Goal: Transaction & Acquisition: Book appointment/travel/reservation

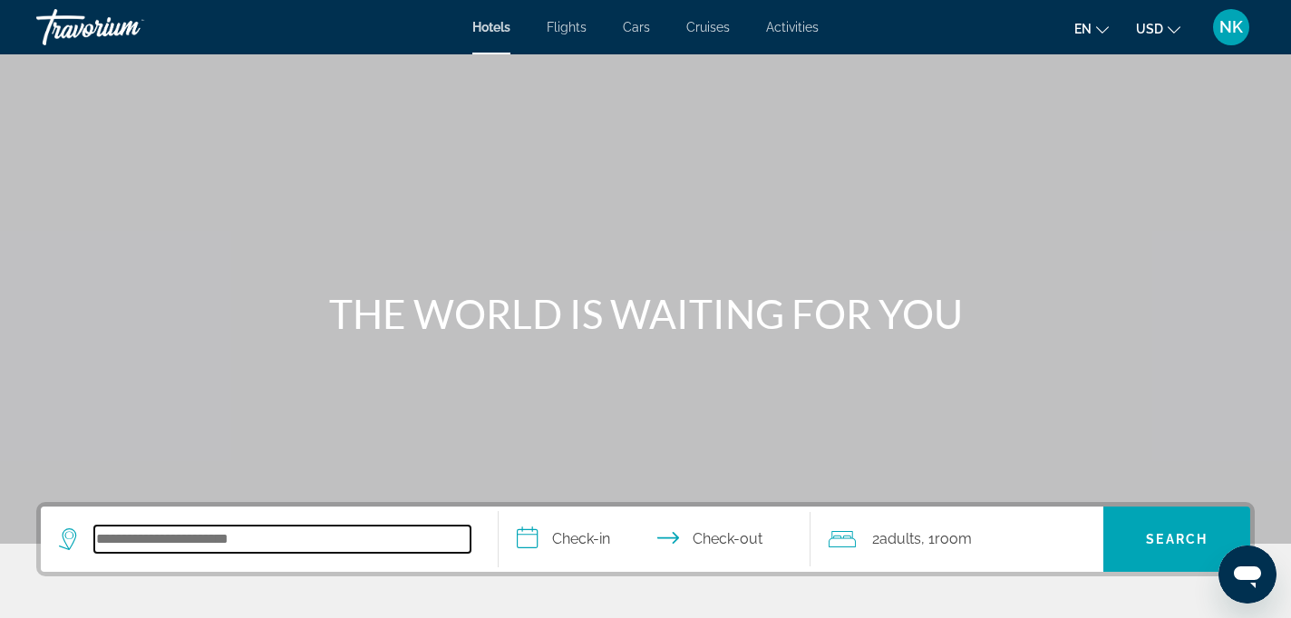
click at [143, 547] on input "Search hotel destination" at bounding box center [282, 539] width 376 height 27
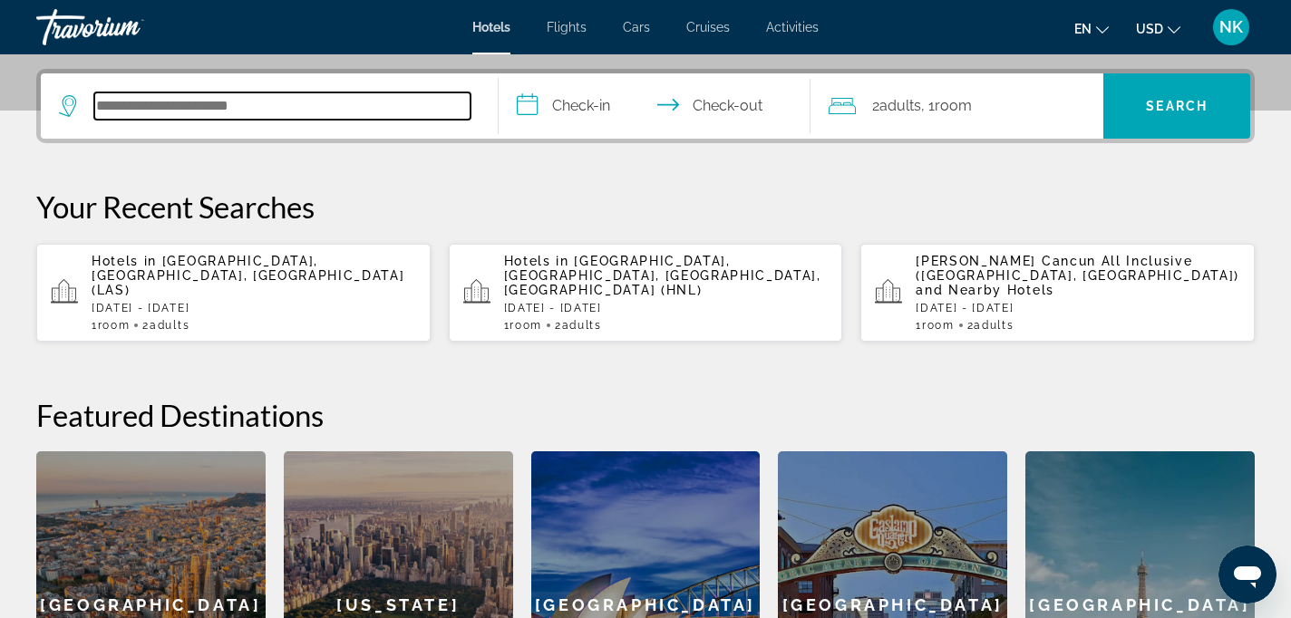
scroll to position [443, 0]
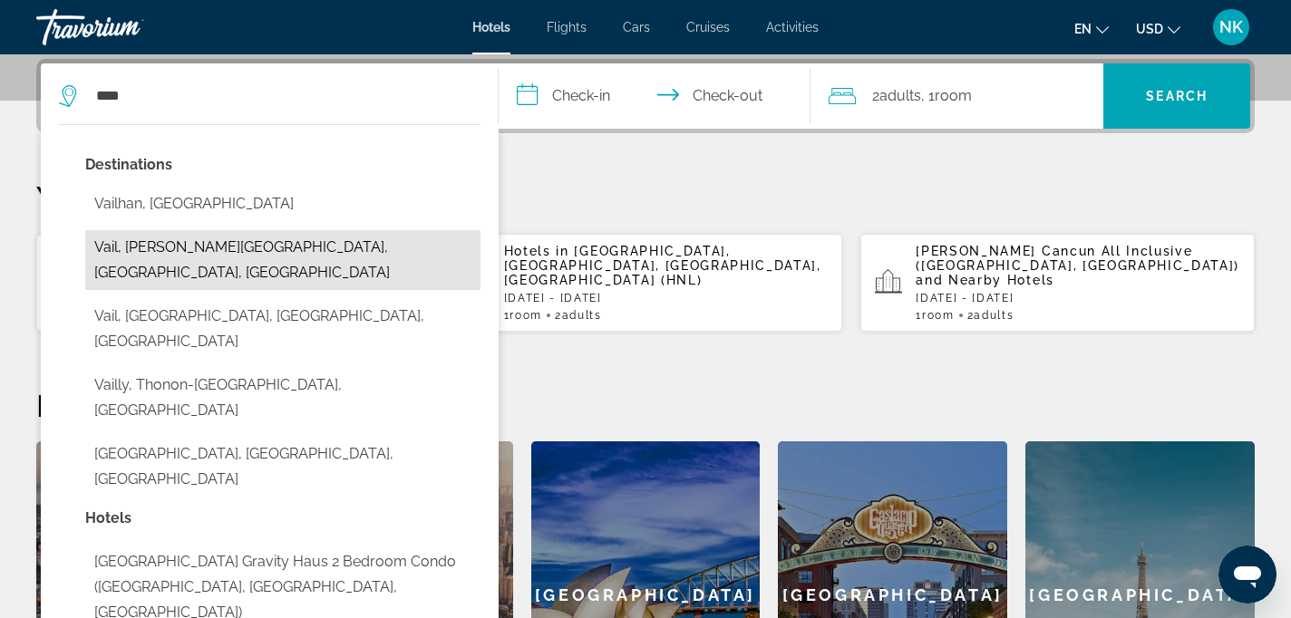
click at [300, 241] on button "Vail, Vail - Beaver Creek, CO, United States" at bounding box center [282, 260] width 395 height 60
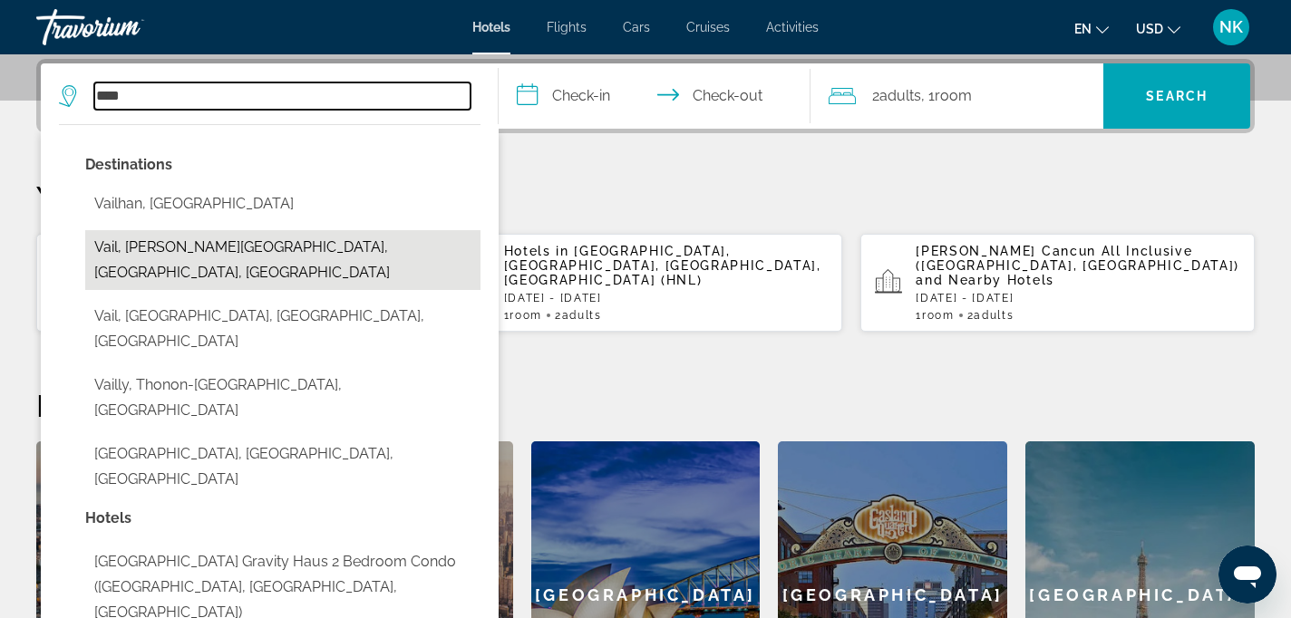
type input "**********"
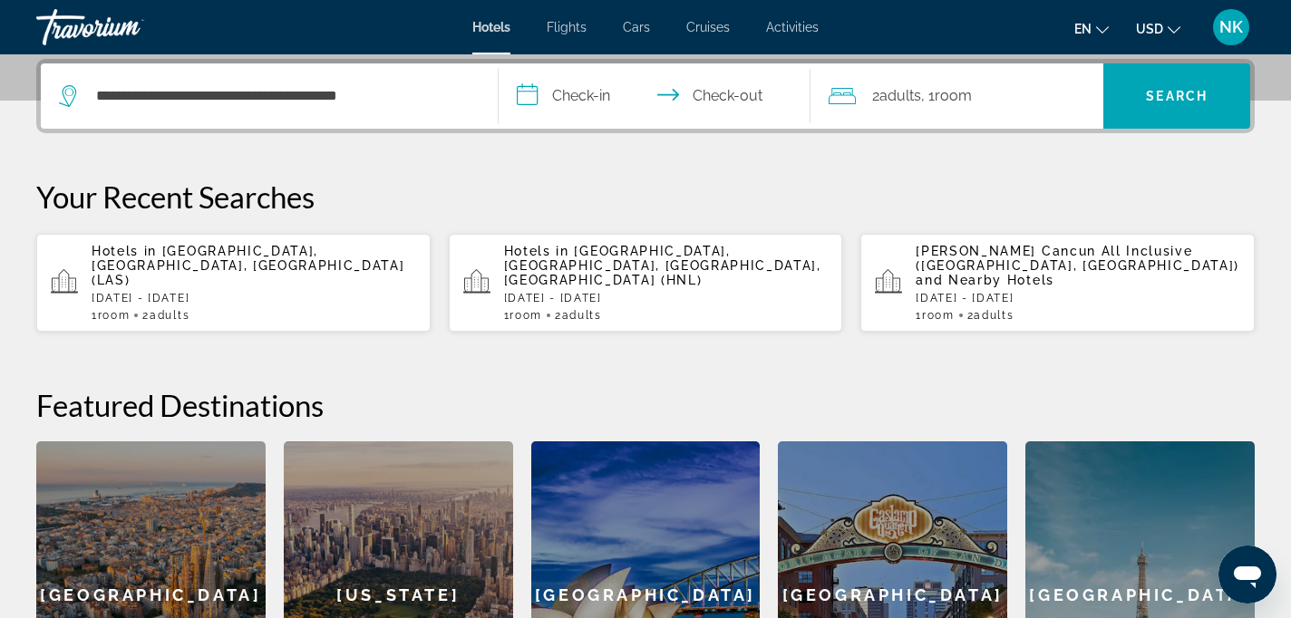
click at [602, 92] on input "**********" at bounding box center [657, 98] width 319 height 71
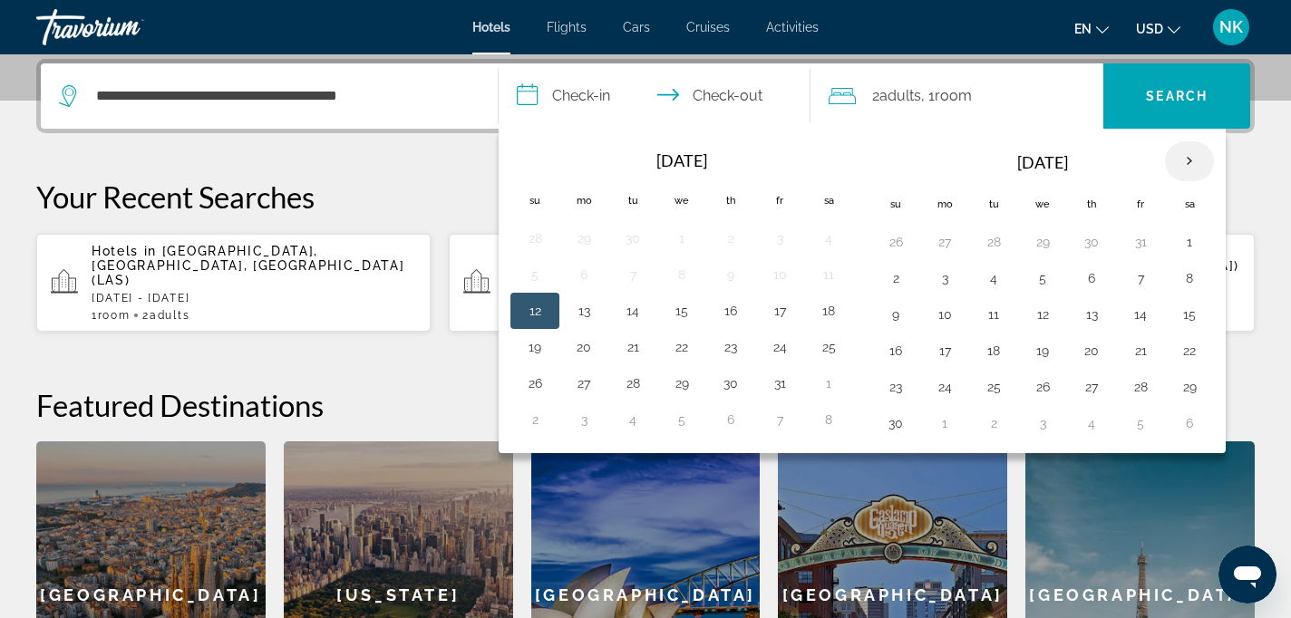
click at [1184, 161] on th "Next month" at bounding box center [1189, 161] width 49 height 40
click at [899, 309] on button "14" at bounding box center [895, 314] width 29 height 25
click at [944, 310] on button "15" at bounding box center [944, 314] width 29 height 25
type input "**********"
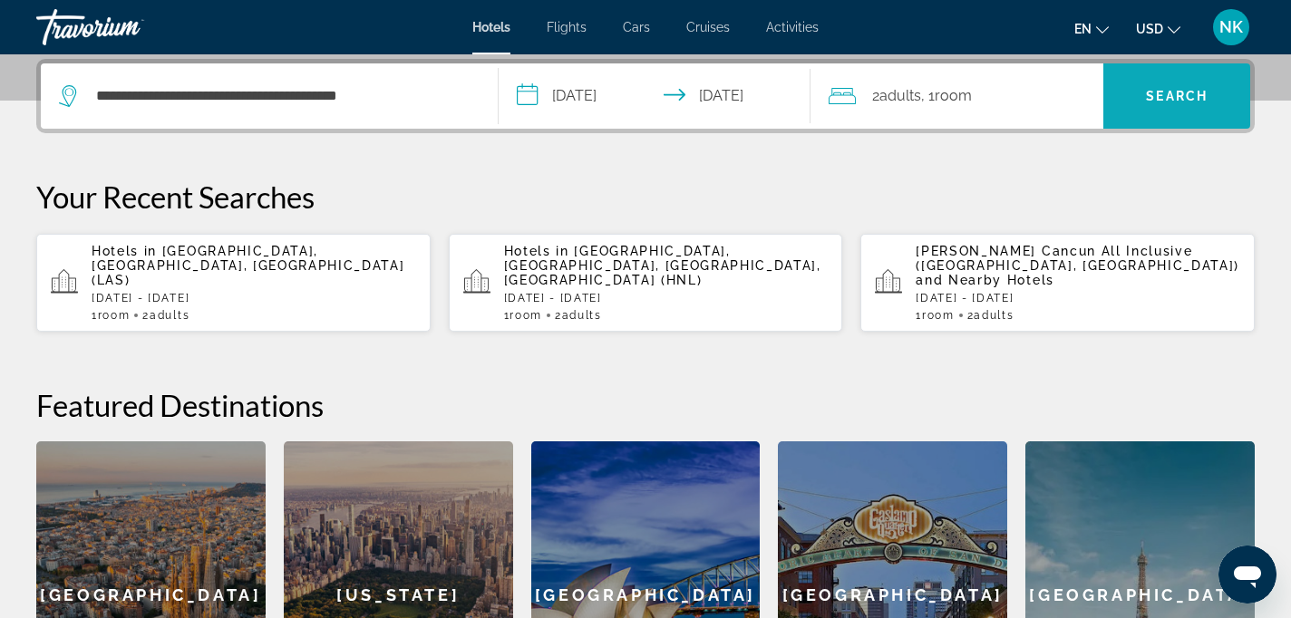
click at [1182, 89] on span "Search" at bounding box center [1177, 96] width 62 height 15
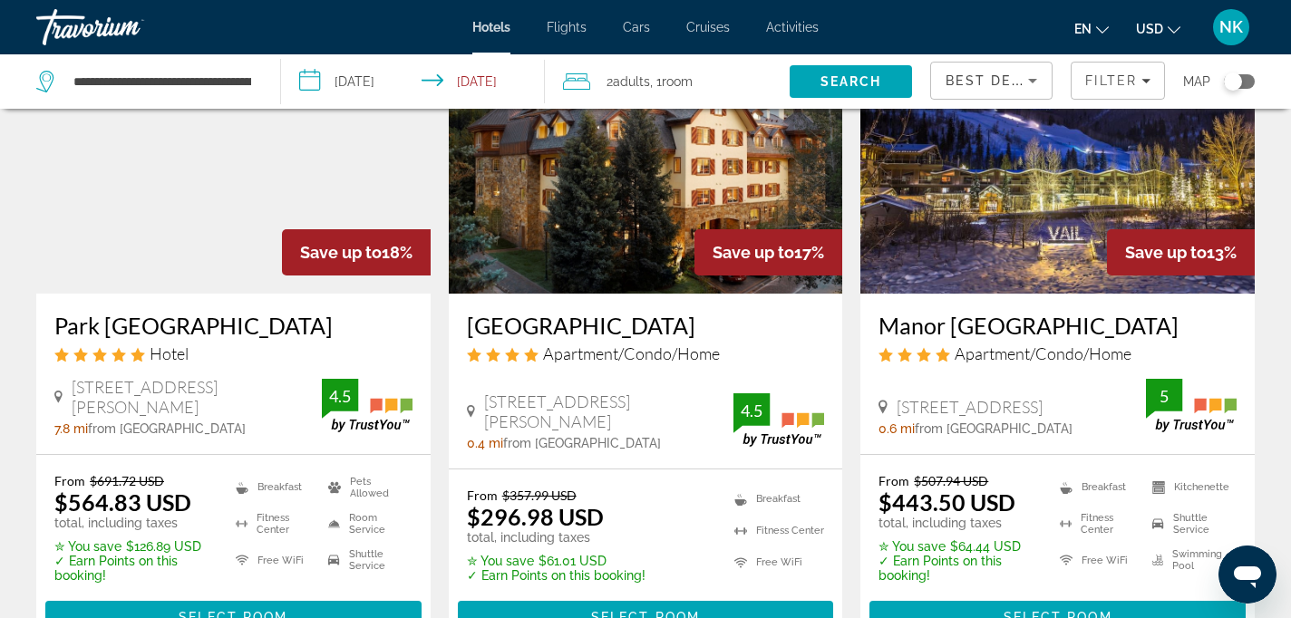
scroll to position [1571, 0]
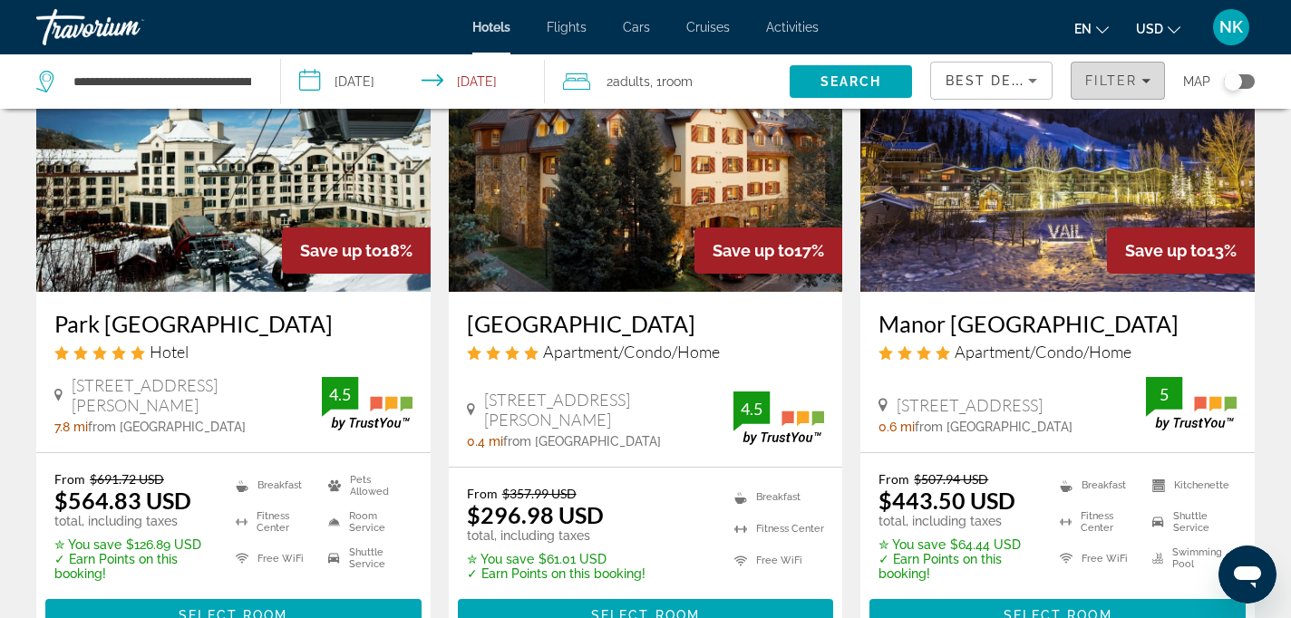
click at [1143, 77] on icon "Filters" at bounding box center [1145, 80] width 9 height 9
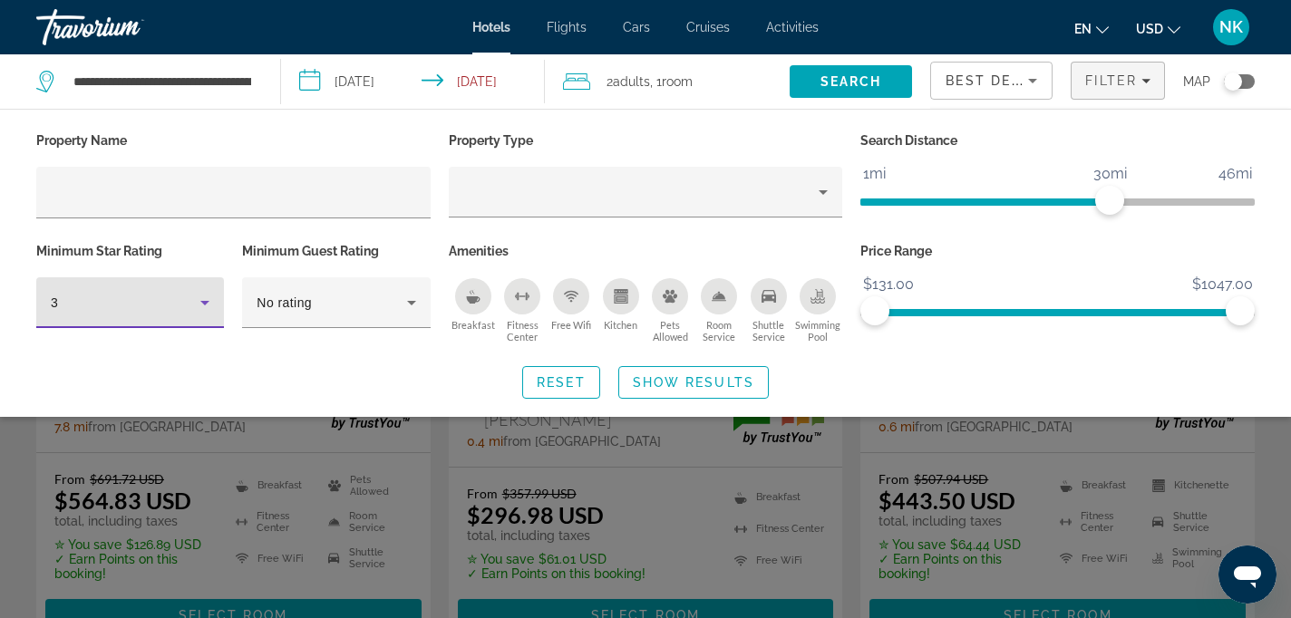
click at [202, 295] on icon "Hotel Filters" at bounding box center [205, 303] width 22 height 22
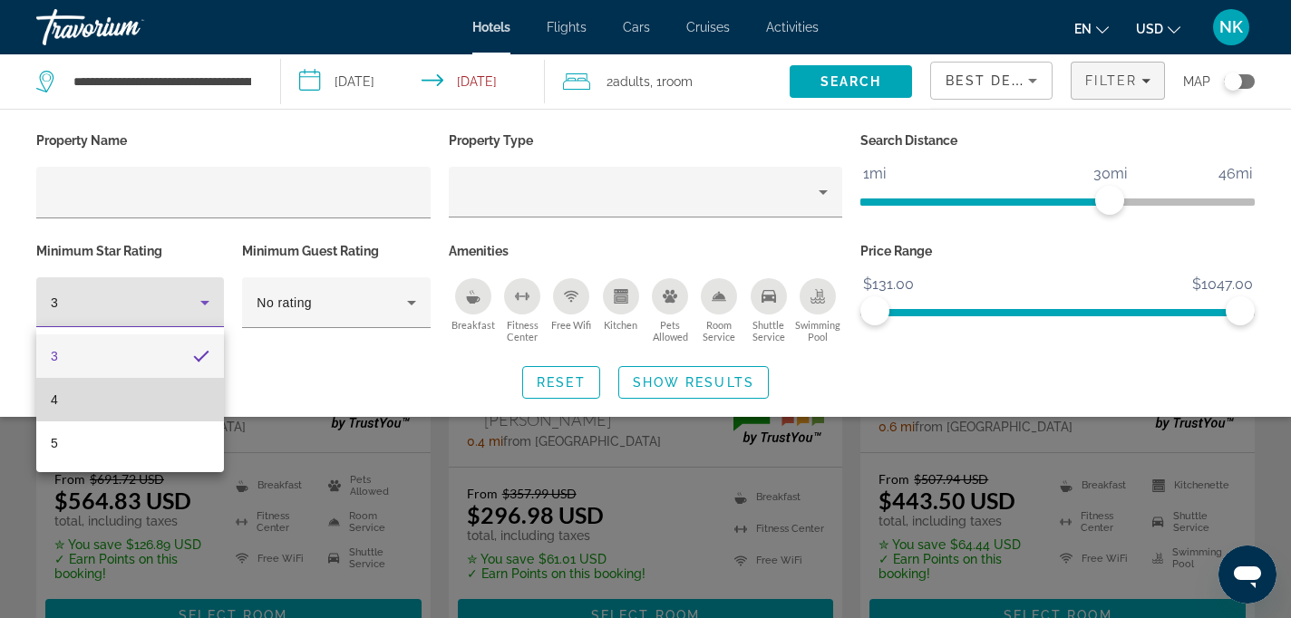
click at [151, 396] on mat-option "4" at bounding box center [130, 400] width 188 height 44
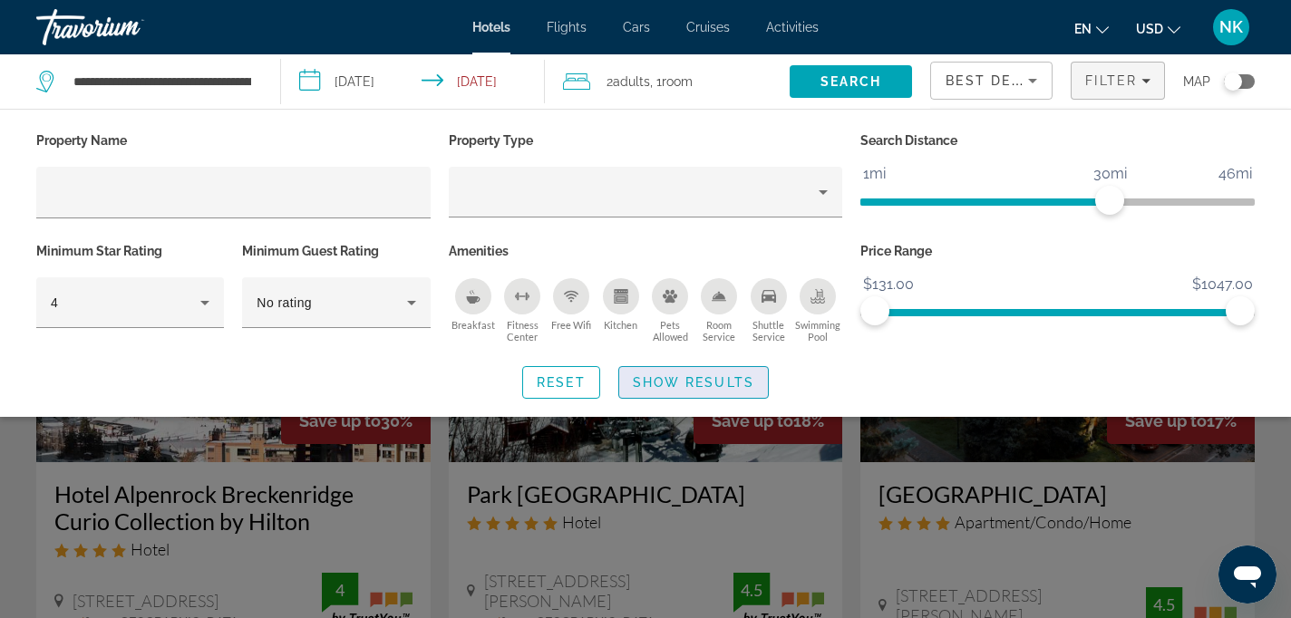
click at [696, 377] on span "Show Results" at bounding box center [693, 382] width 121 height 15
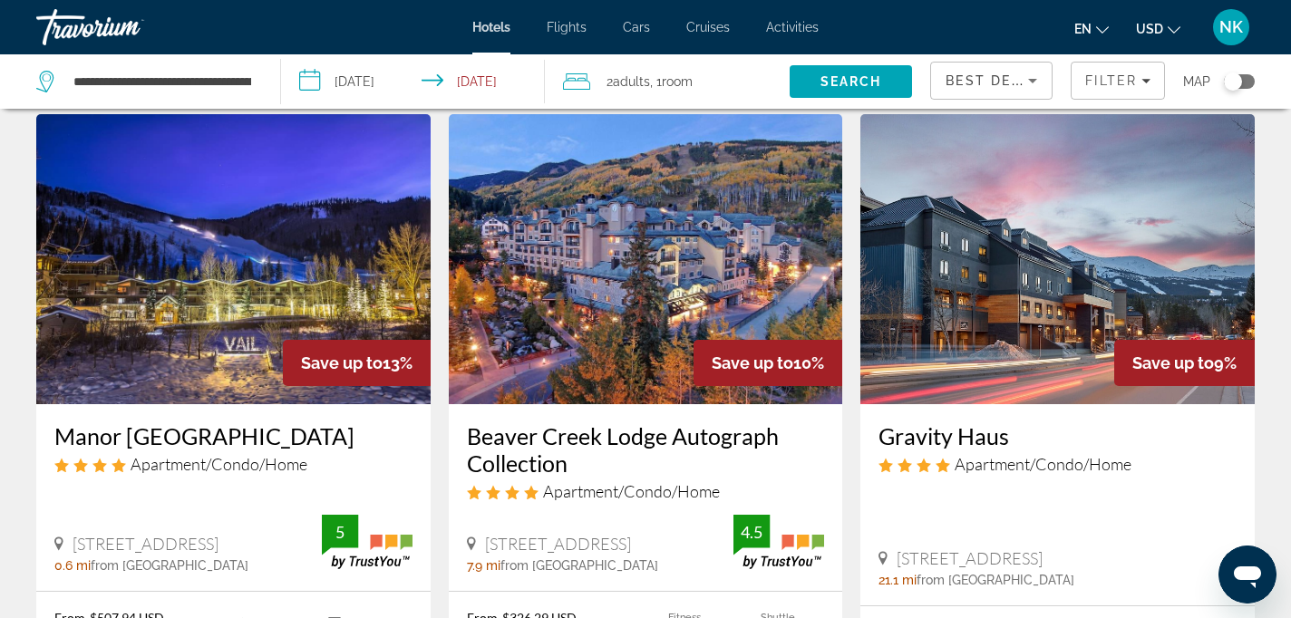
scroll to position [764, 0]
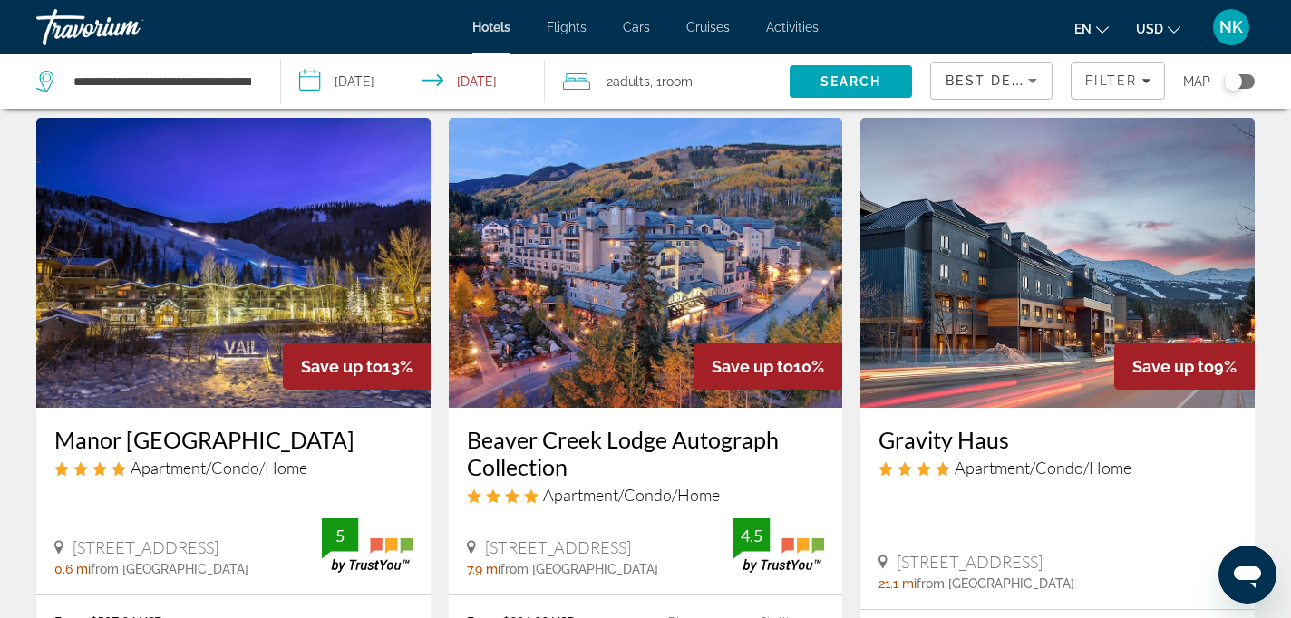
click at [233, 292] on img "Main content" at bounding box center [233, 263] width 394 height 290
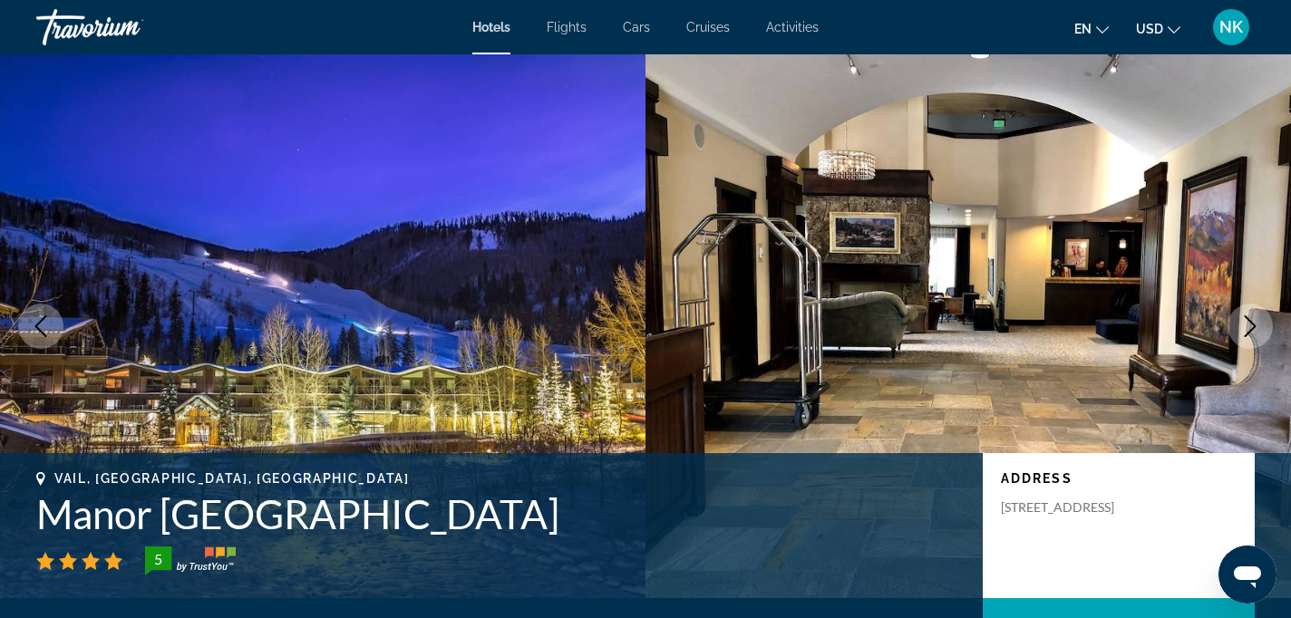
click at [1247, 318] on icon "Next image" at bounding box center [1250, 326] width 12 height 22
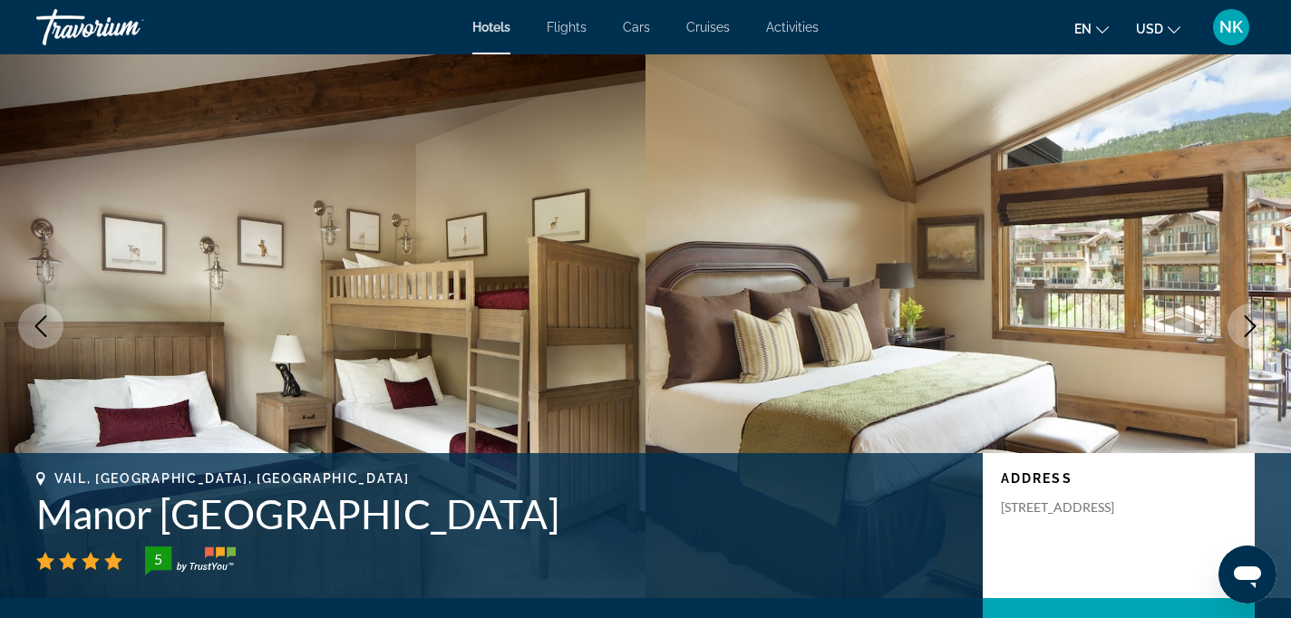
click at [1246, 319] on icon "Next image" at bounding box center [1250, 326] width 22 height 22
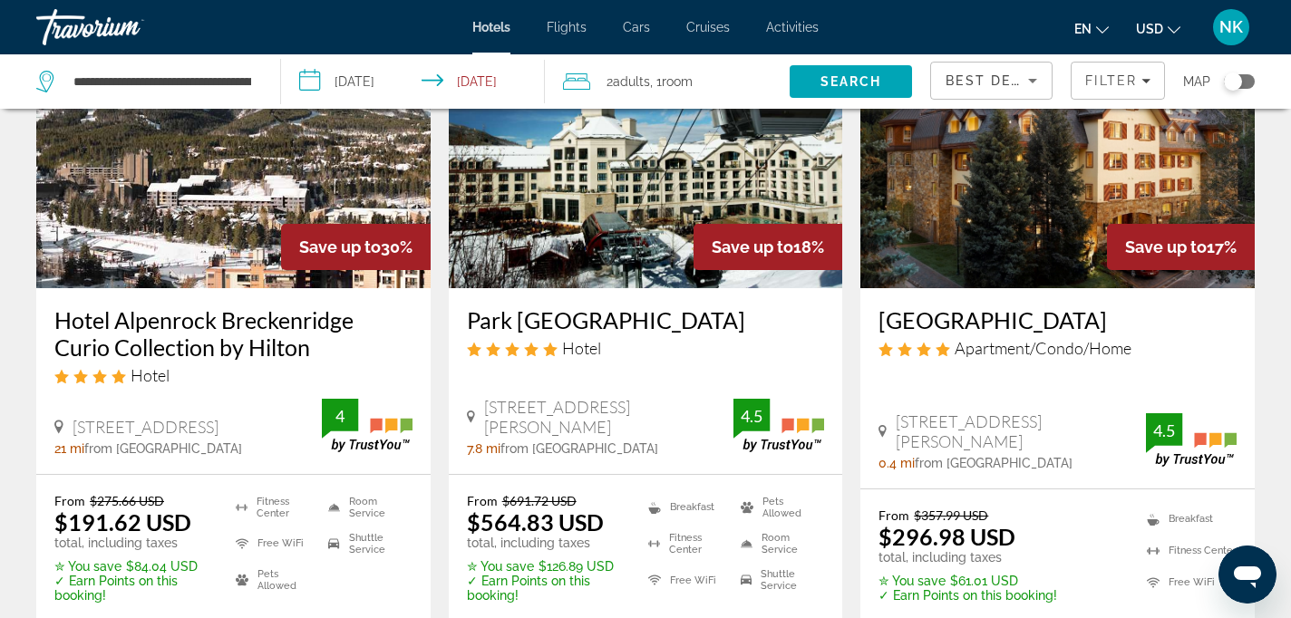
scroll to position [182, 0]
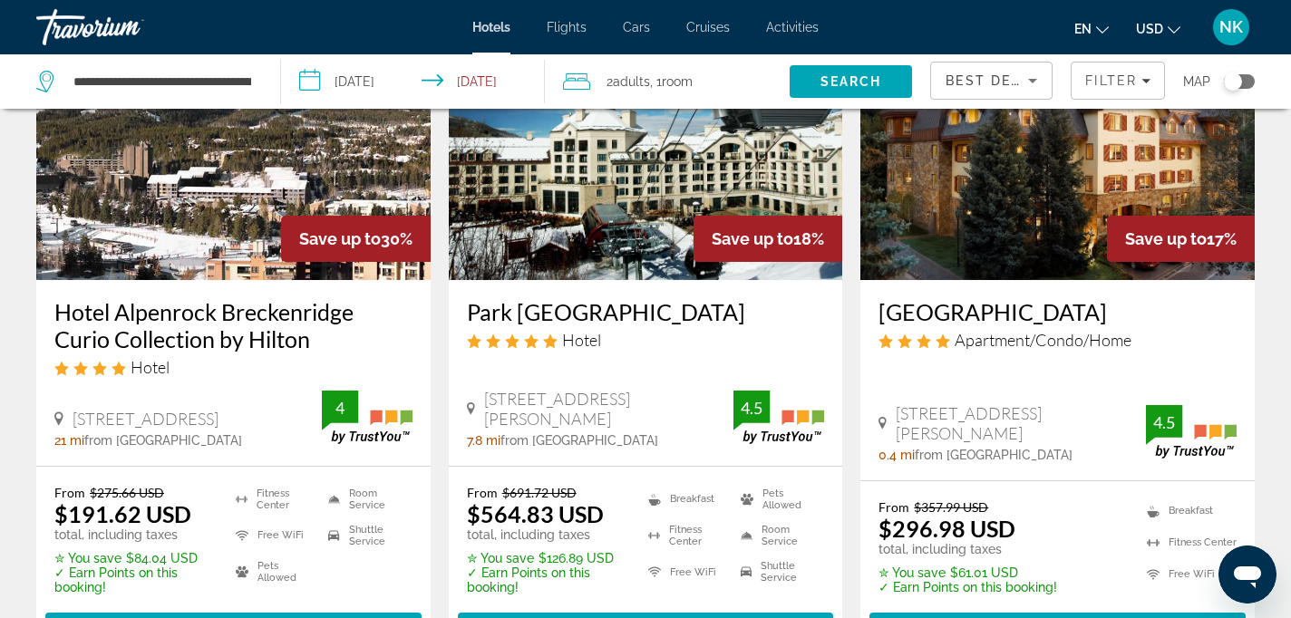
click at [217, 251] on img "Main content" at bounding box center [233, 135] width 394 height 290
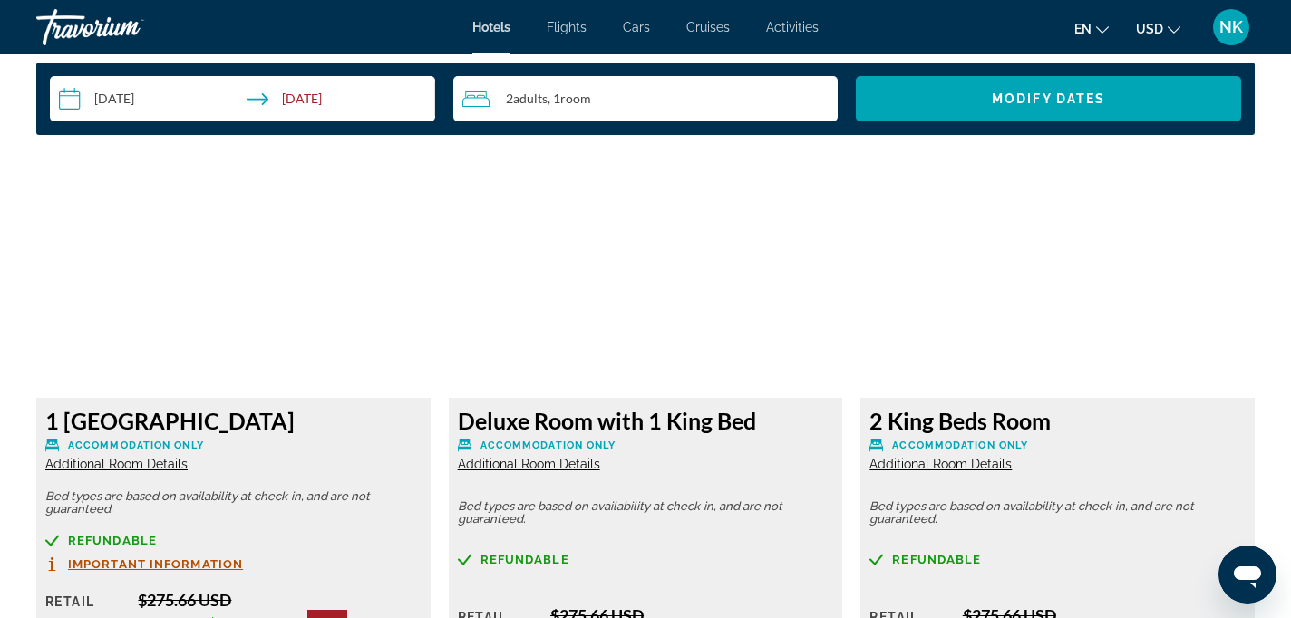
scroll to position [2402, 0]
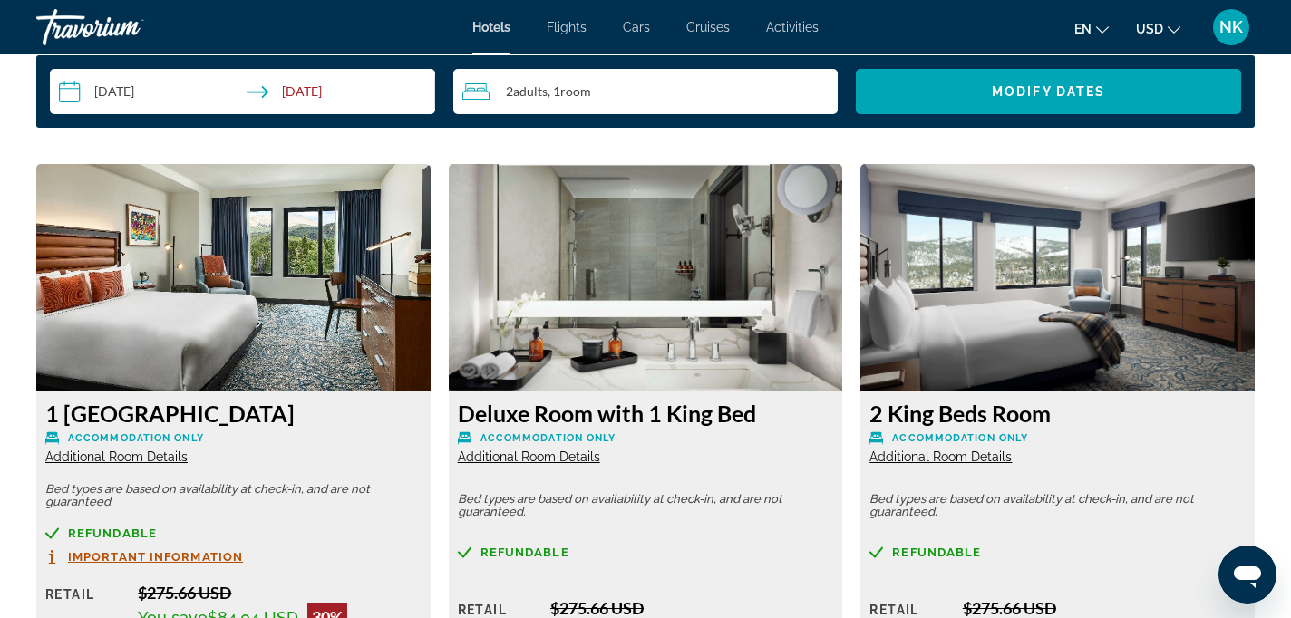
click at [323, 303] on img "Main content" at bounding box center [233, 277] width 394 height 227
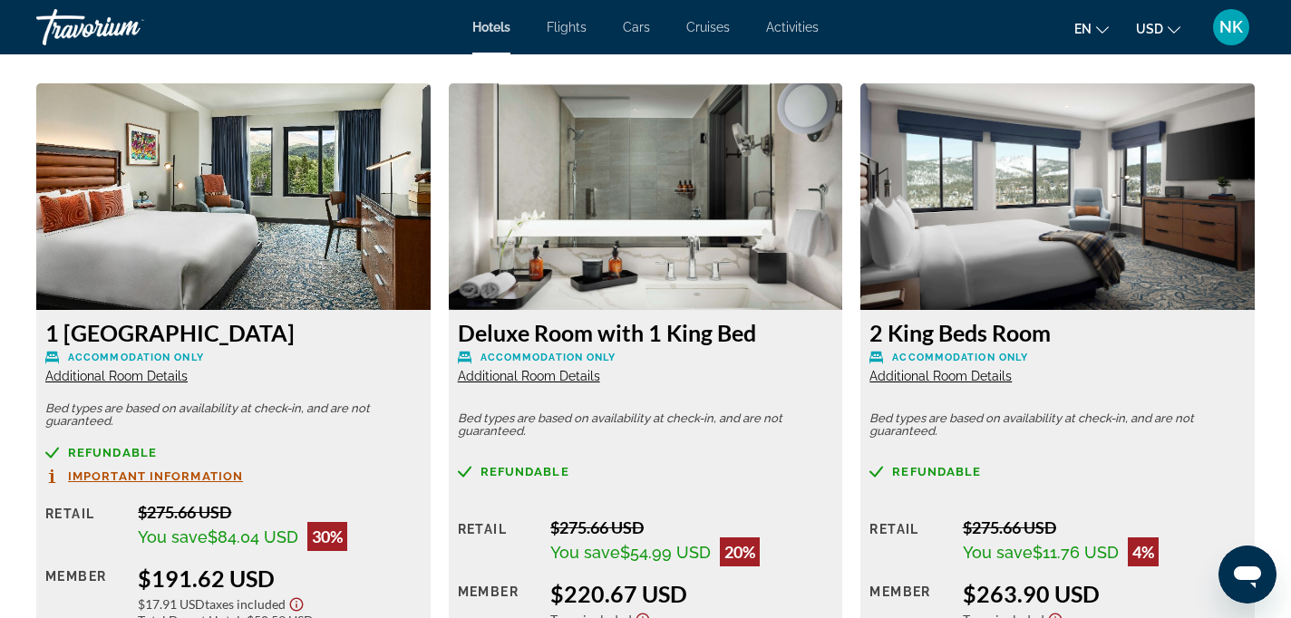
scroll to position [2474, 0]
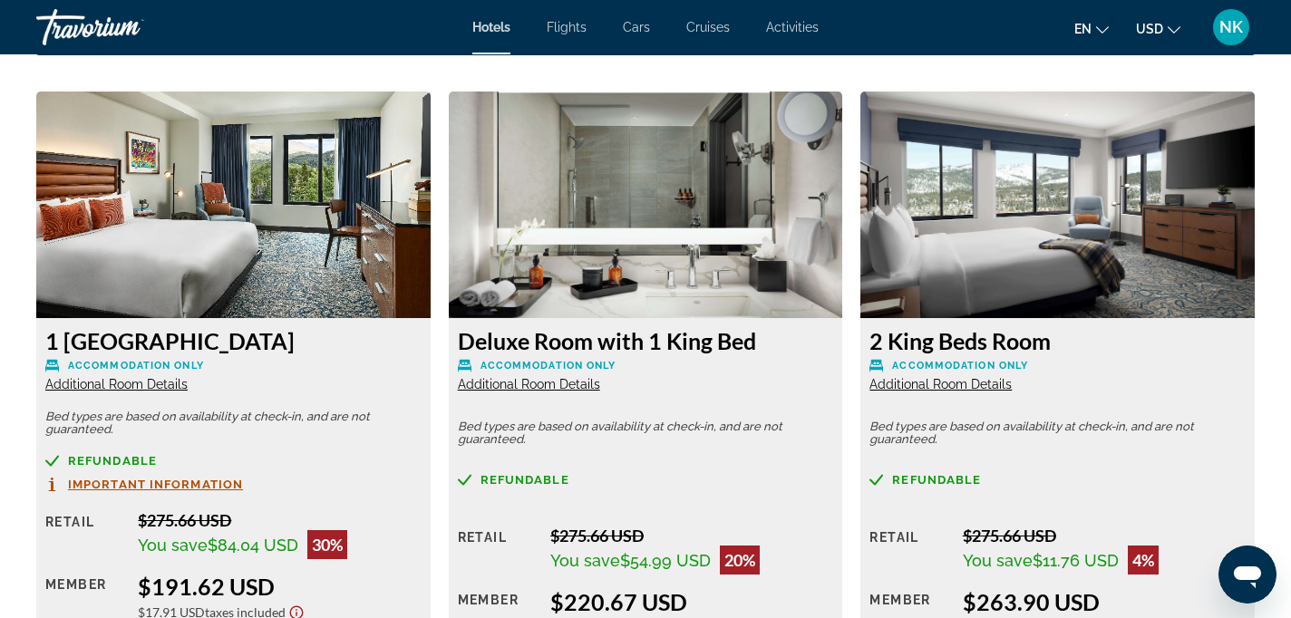
click at [138, 382] on span "Additional Room Details" at bounding box center [116, 384] width 142 height 15
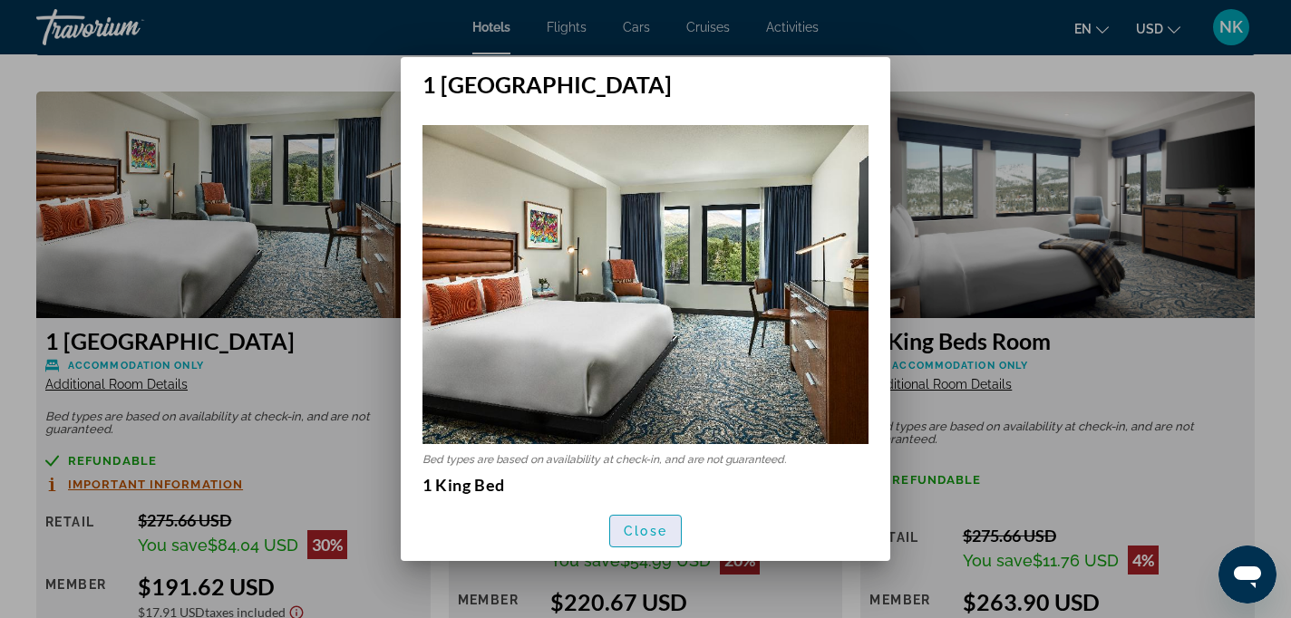
click at [675, 524] on span "button" at bounding box center [645, 531] width 71 height 44
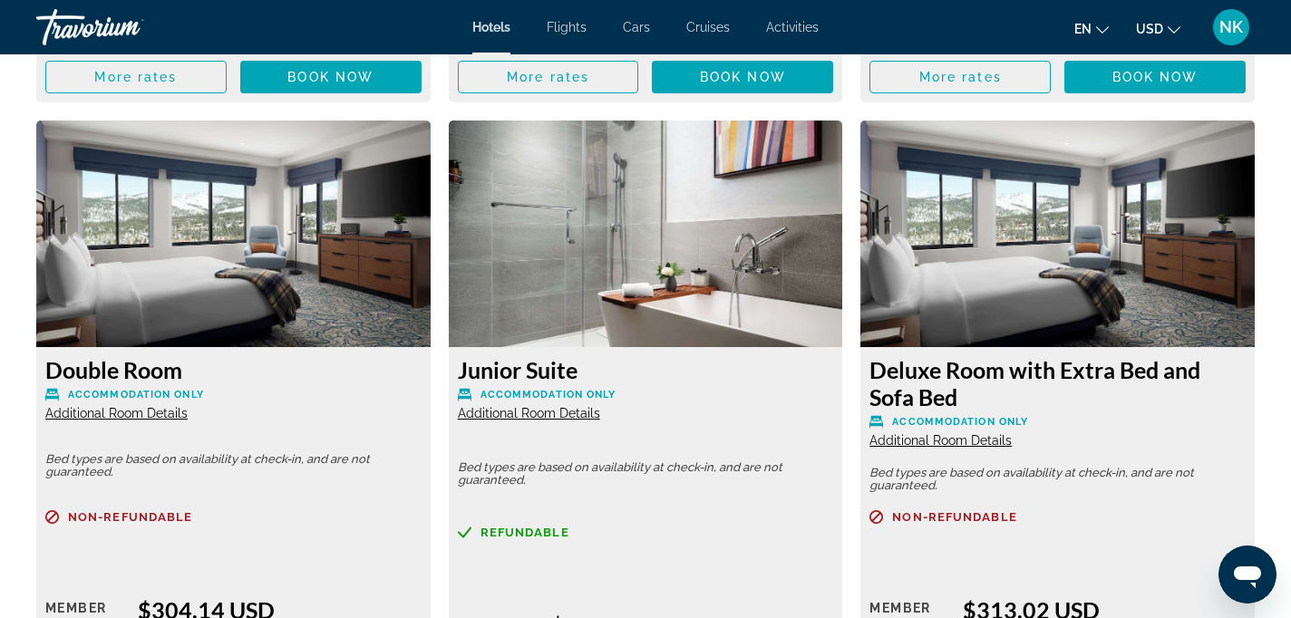
scroll to position [3113, 0]
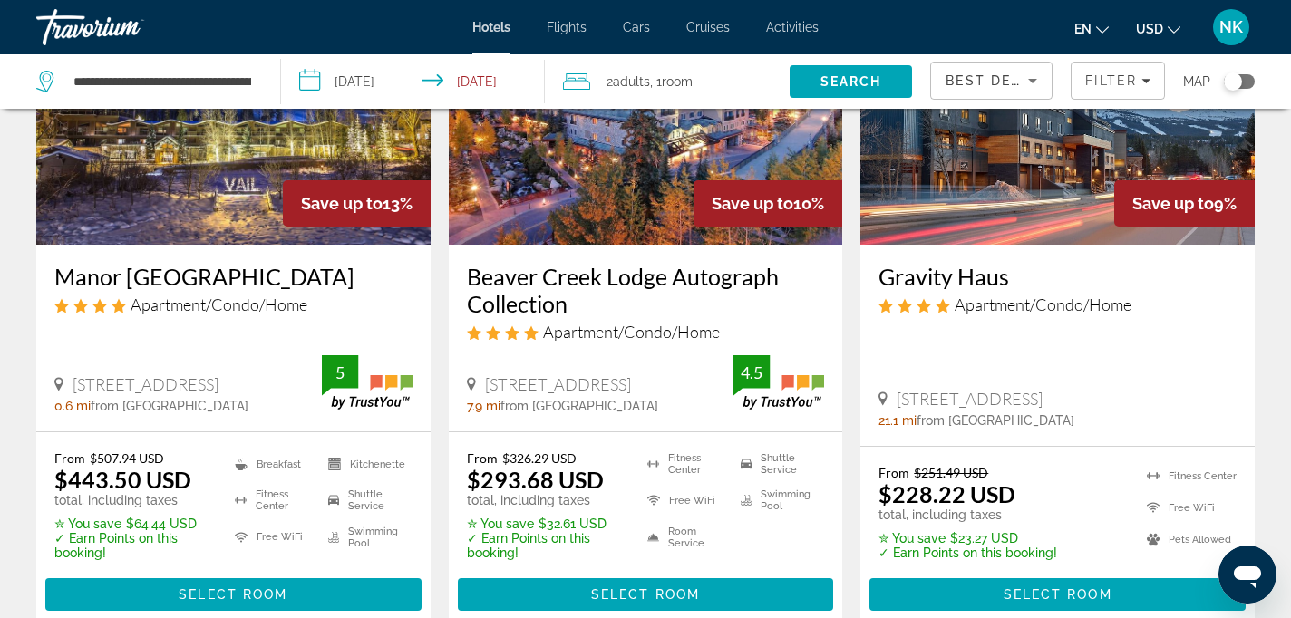
scroll to position [910, 0]
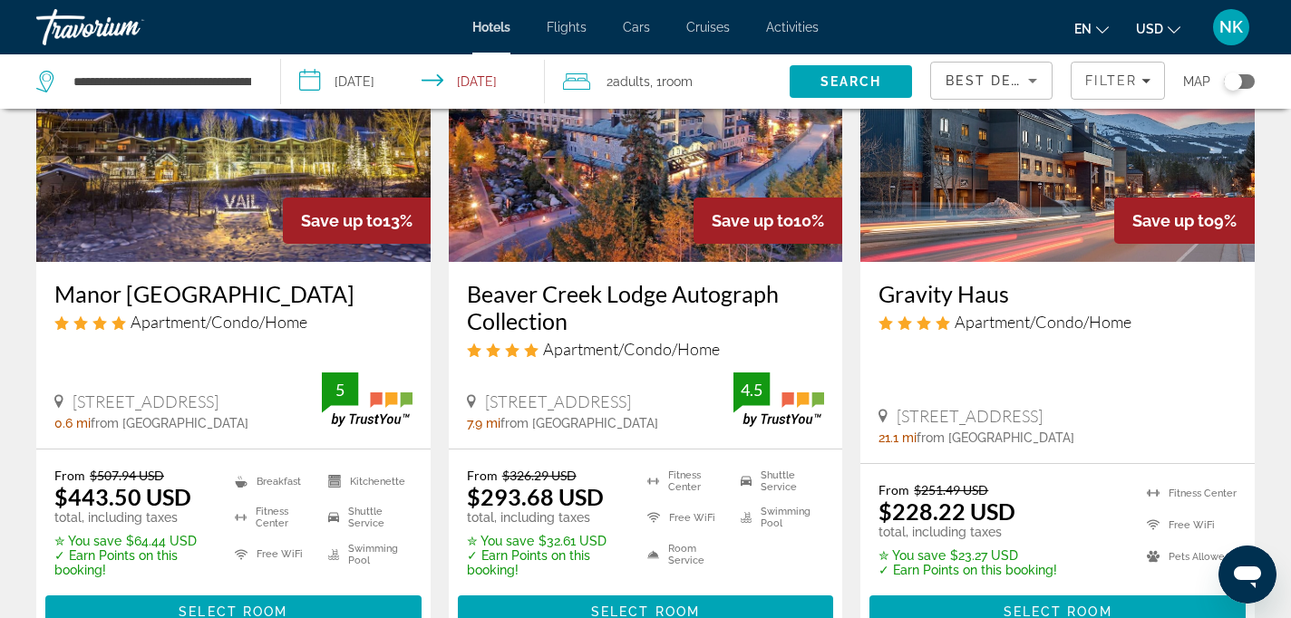
click at [563, 189] on img "Main content" at bounding box center [646, 117] width 394 height 290
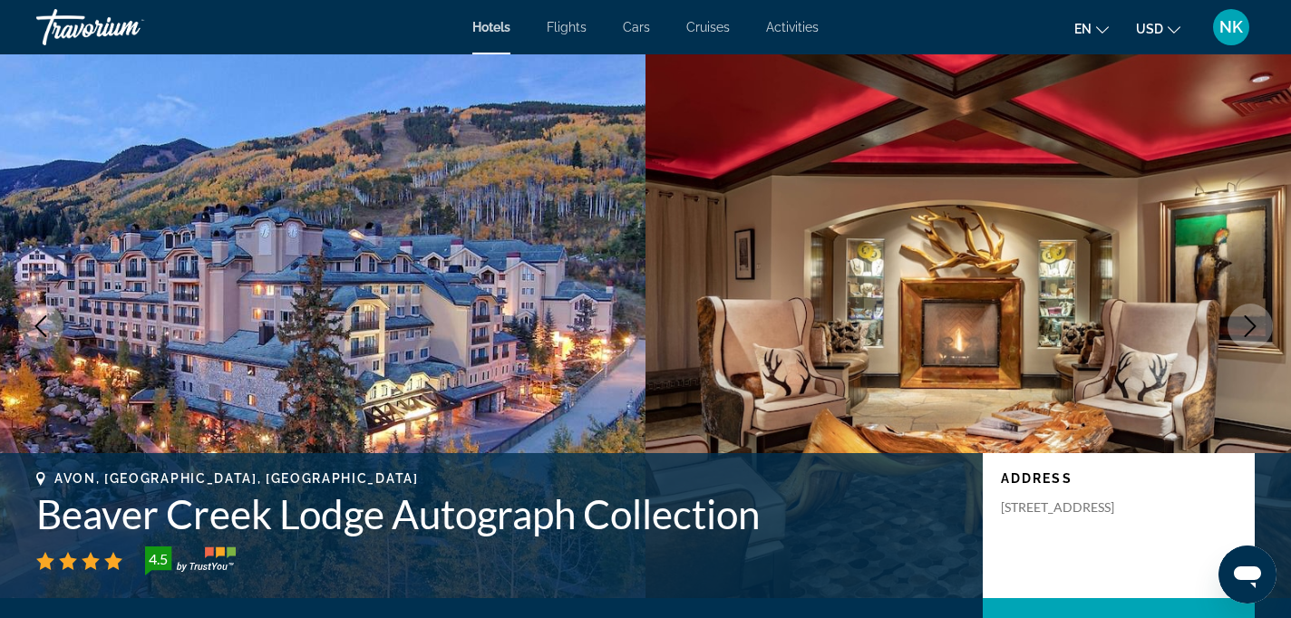
click at [1245, 324] on icon "Next image" at bounding box center [1250, 326] width 22 height 22
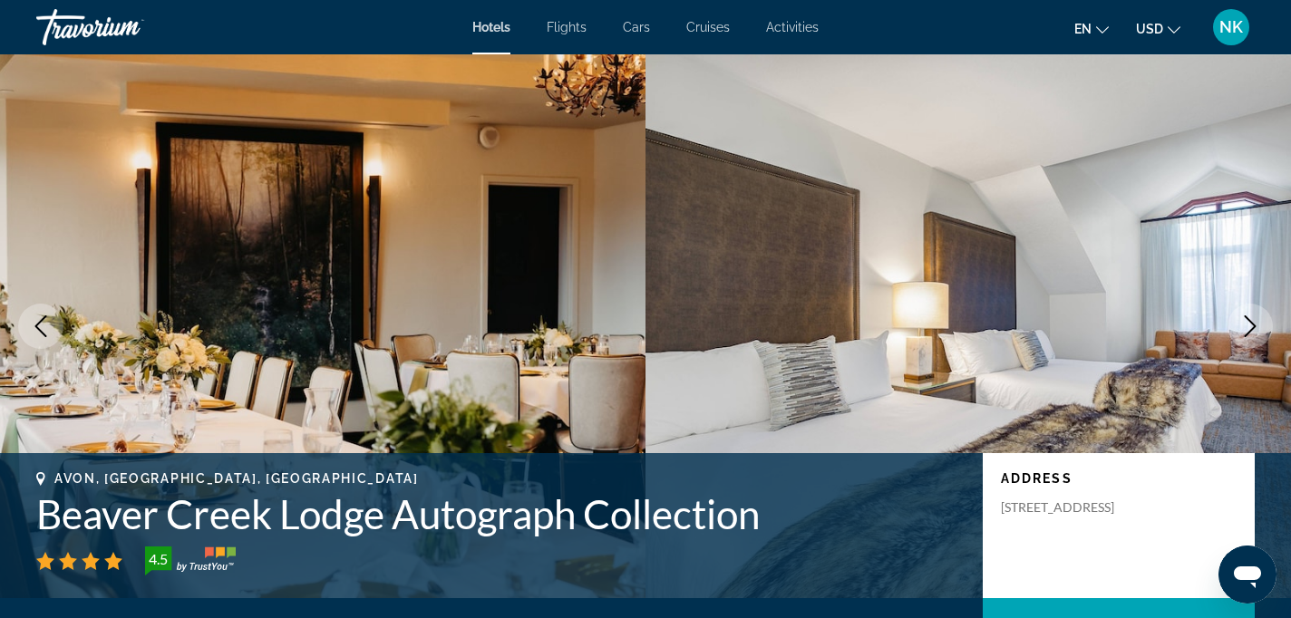
click at [1245, 325] on icon "Next image" at bounding box center [1250, 326] width 22 height 22
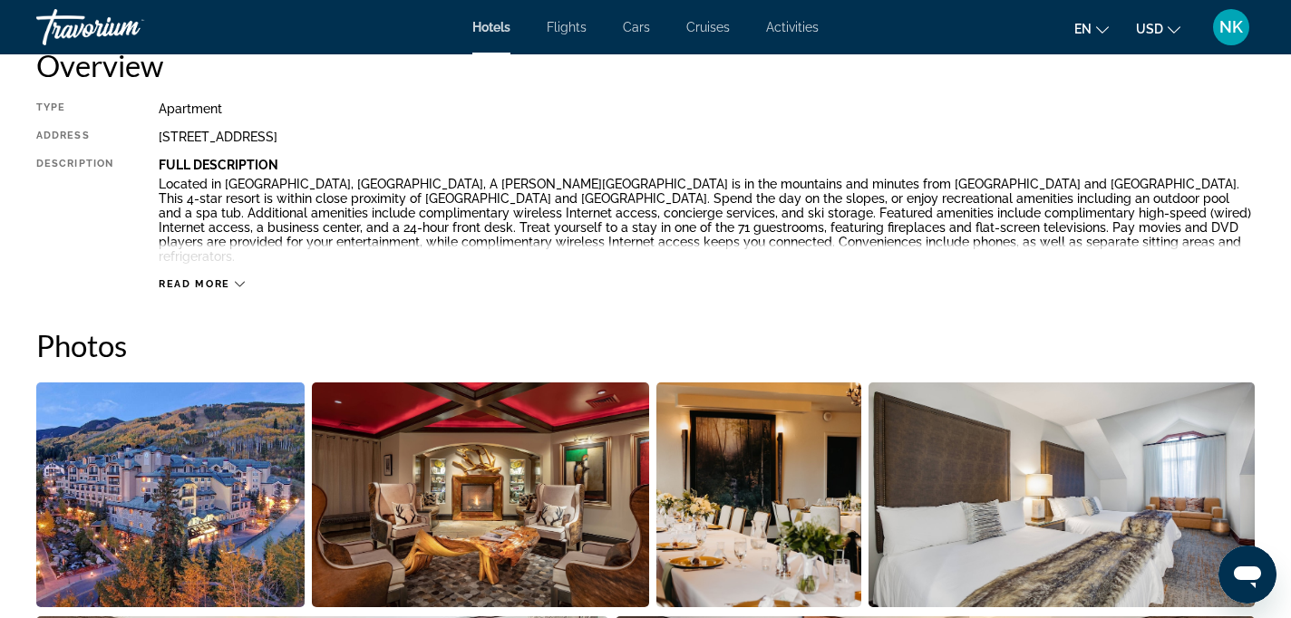
scroll to position [657, 0]
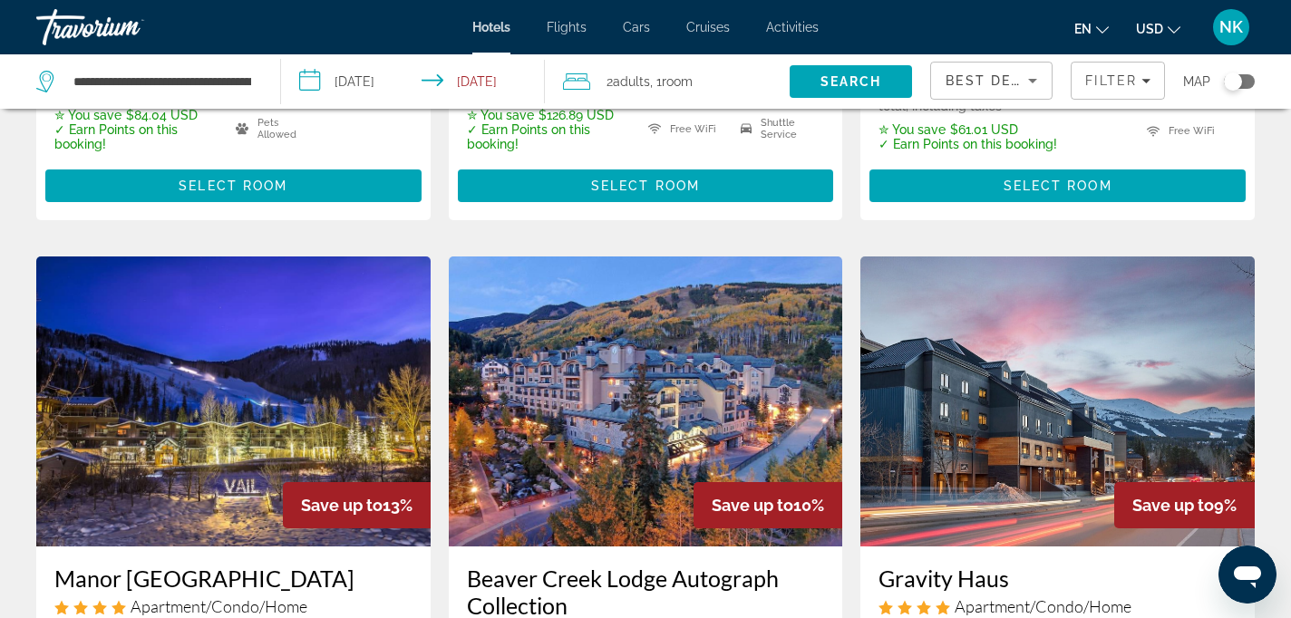
scroll to position [631, 0]
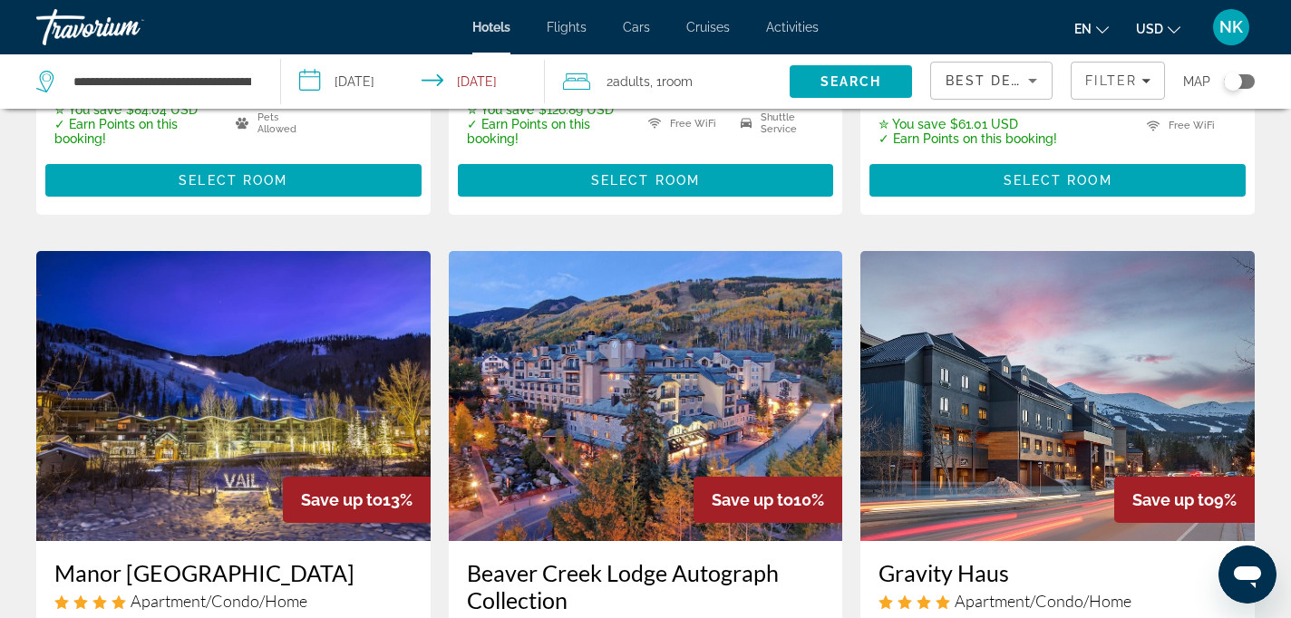
click at [1039, 344] on img "Main content" at bounding box center [1057, 396] width 394 height 290
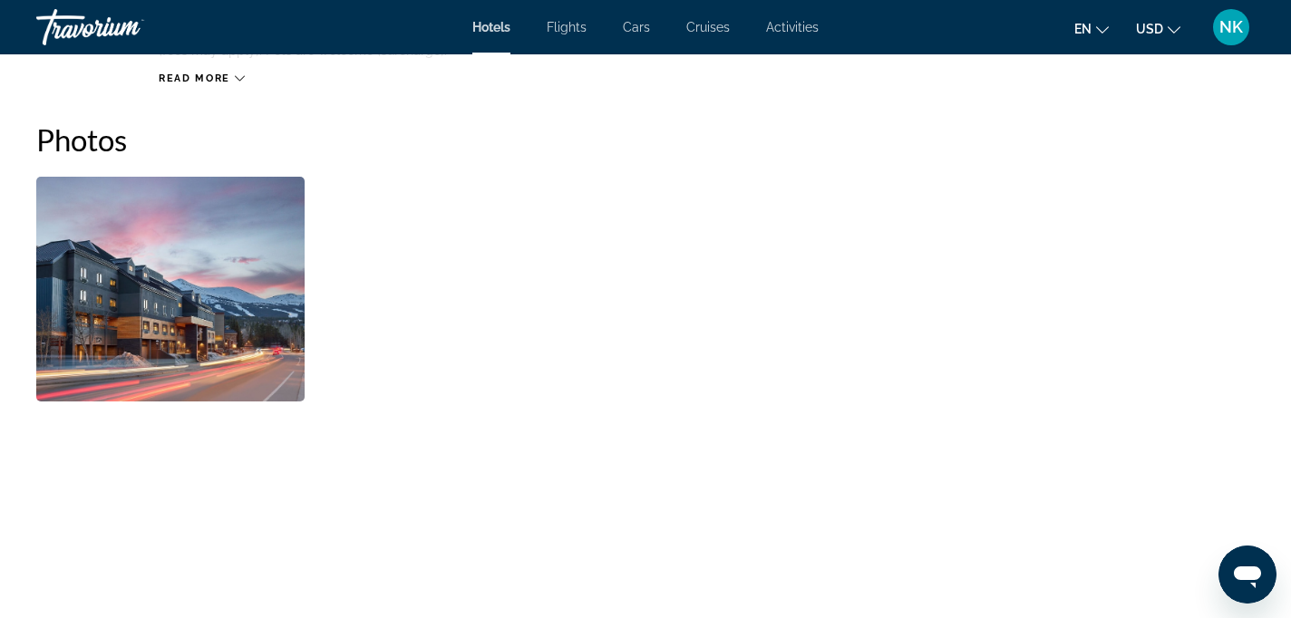
scroll to position [854, 0]
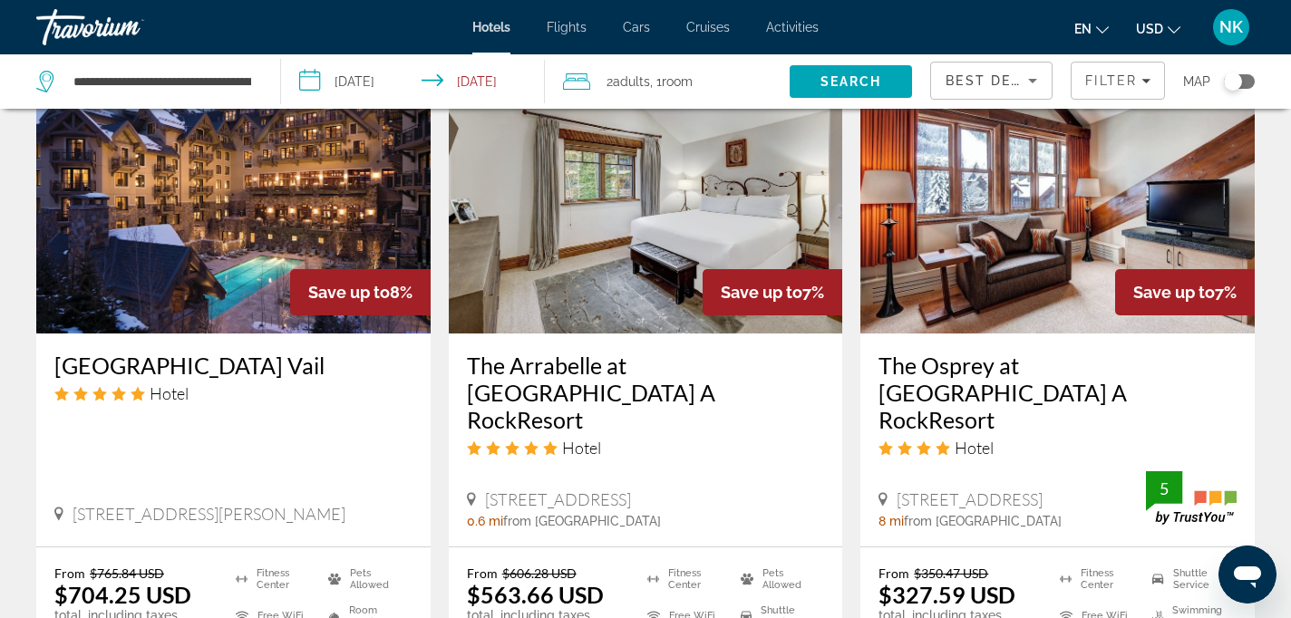
scroll to position [1552, 0]
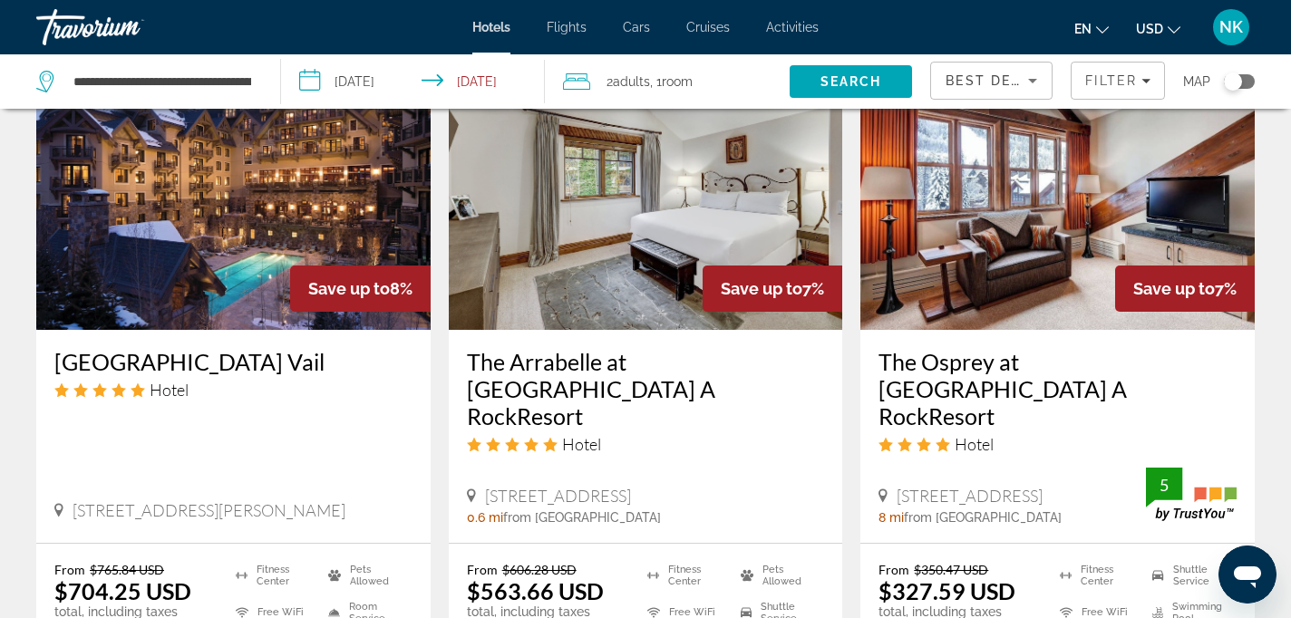
click at [161, 265] on img "Main content" at bounding box center [233, 185] width 394 height 290
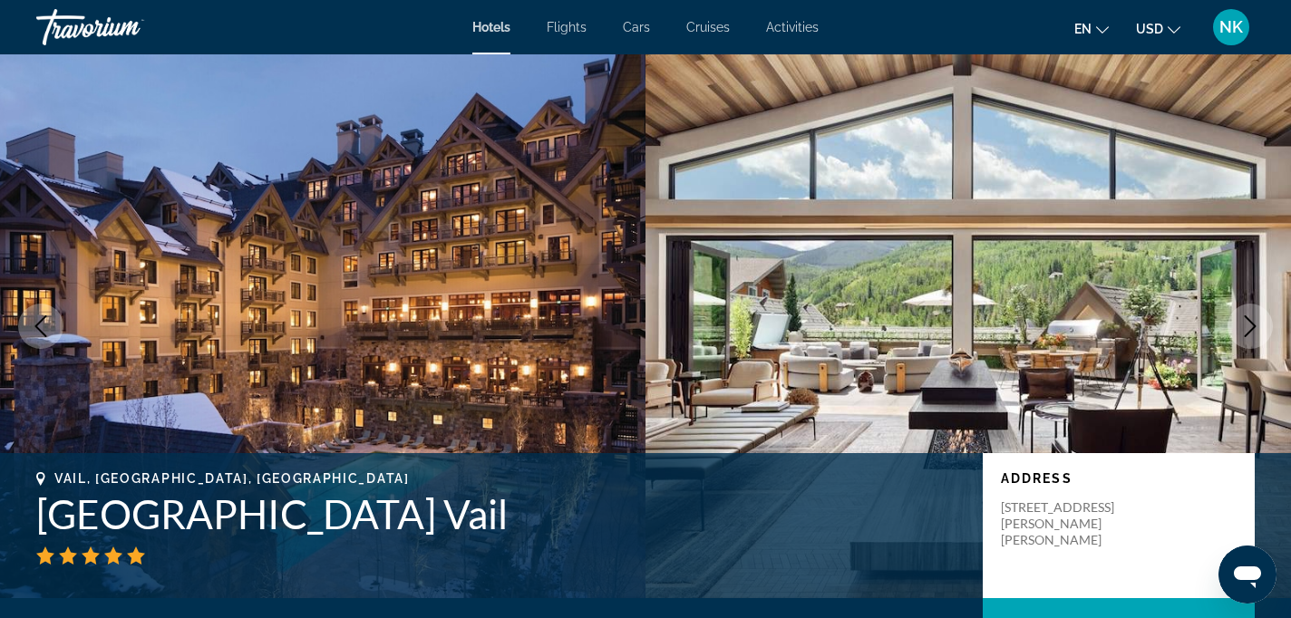
click at [1253, 324] on icon "Next image" at bounding box center [1250, 326] width 12 height 22
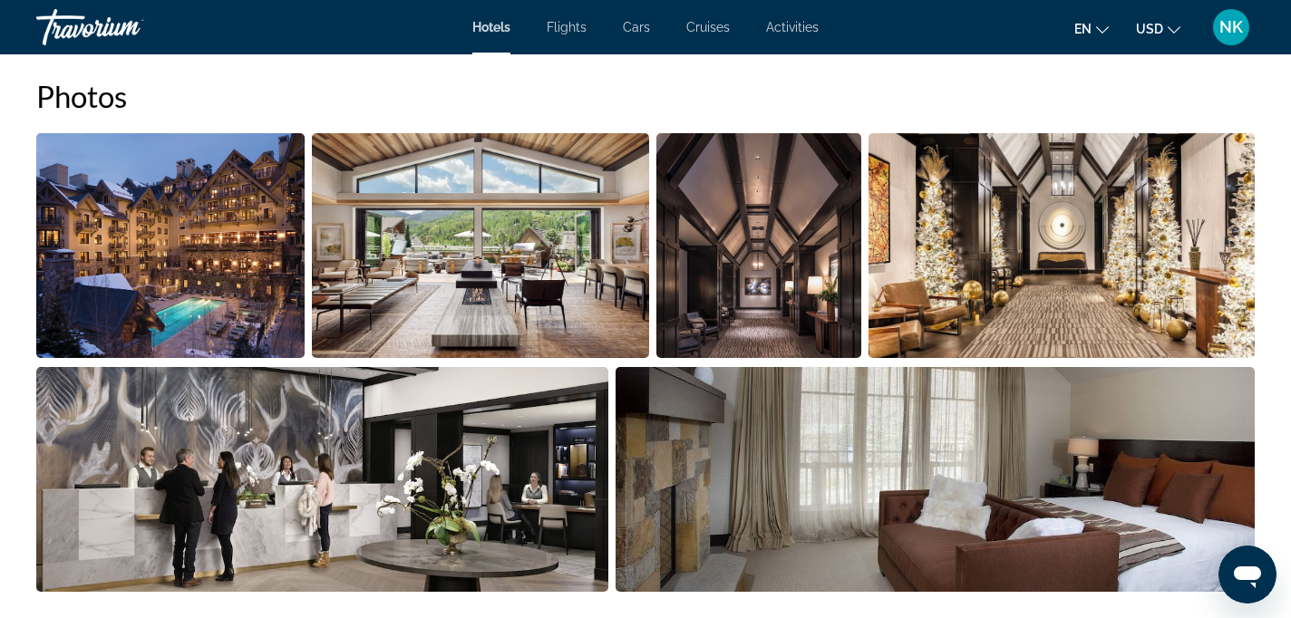
scroll to position [910, 0]
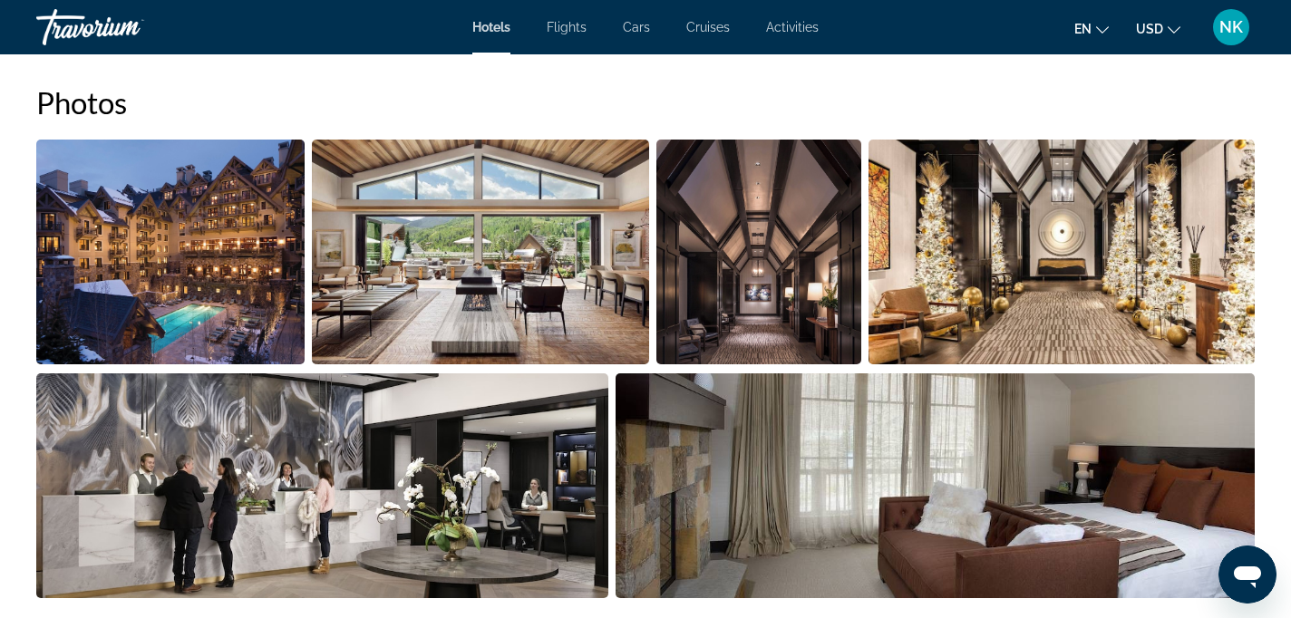
click at [240, 266] on img "Open full-screen image slider" at bounding box center [170, 252] width 268 height 225
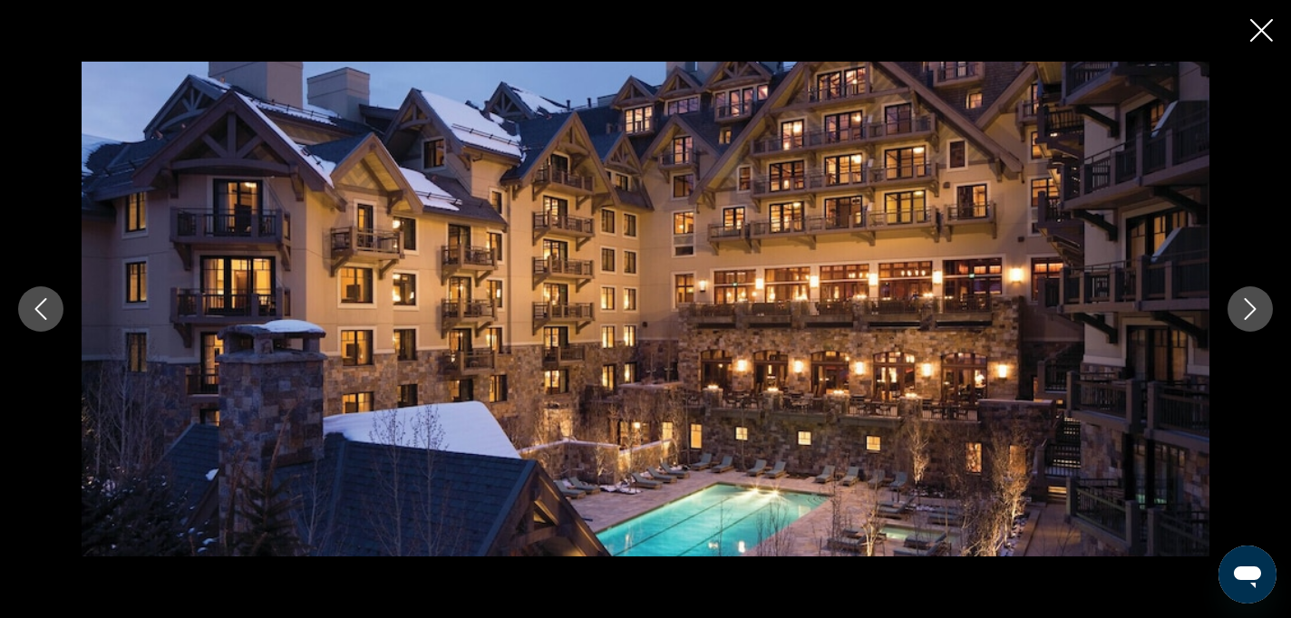
click at [1249, 319] on icon "Next image" at bounding box center [1250, 309] width 22 height 22
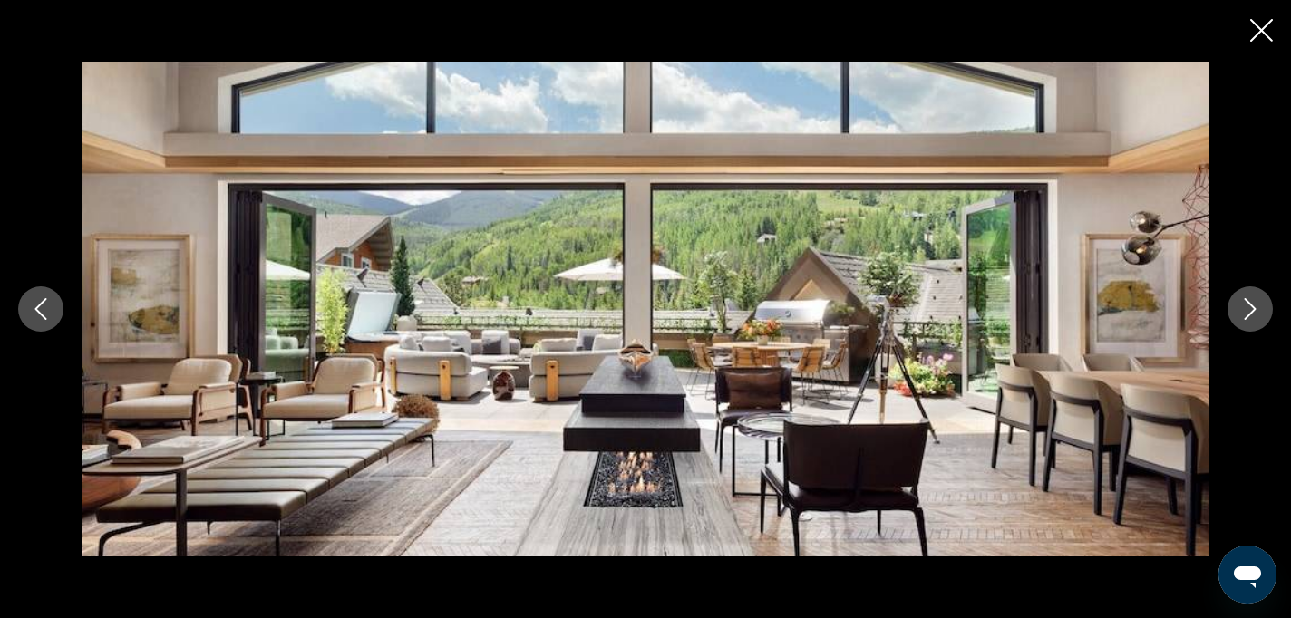
click at [1252, 300] on icon "Next image" at bounding box center [1250, 309] width 22 height 22
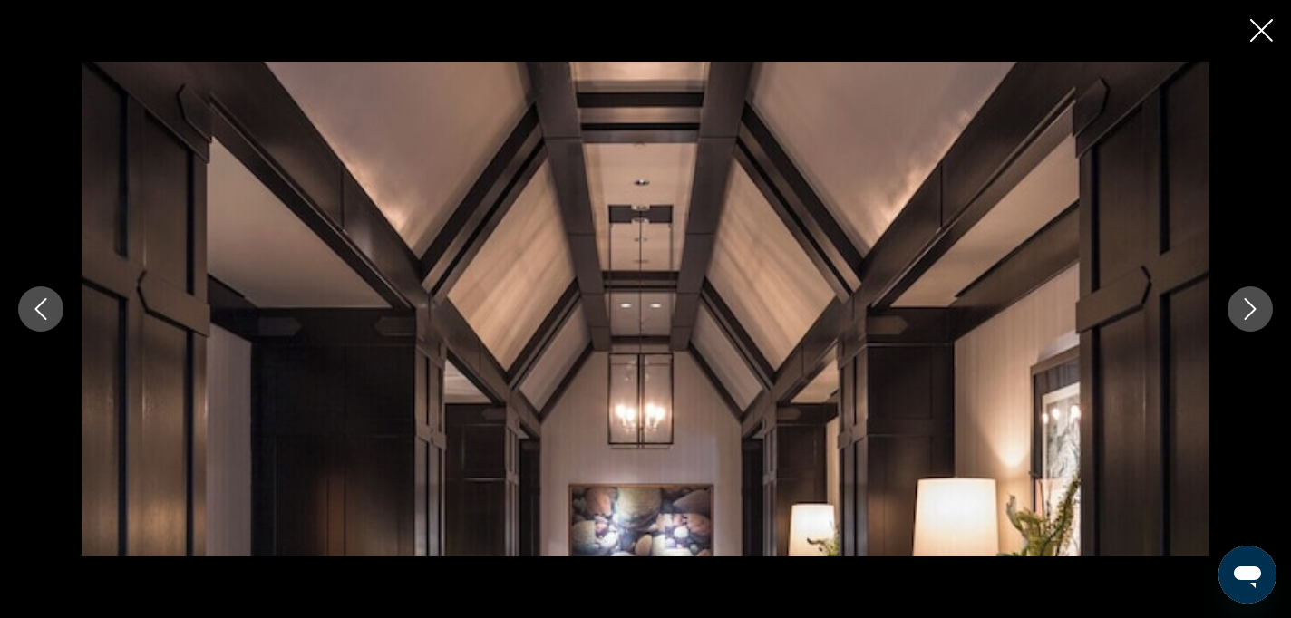
click at [1252, 304] on icon "Next image" at bounding box center [1250, 309] width 22 height 22
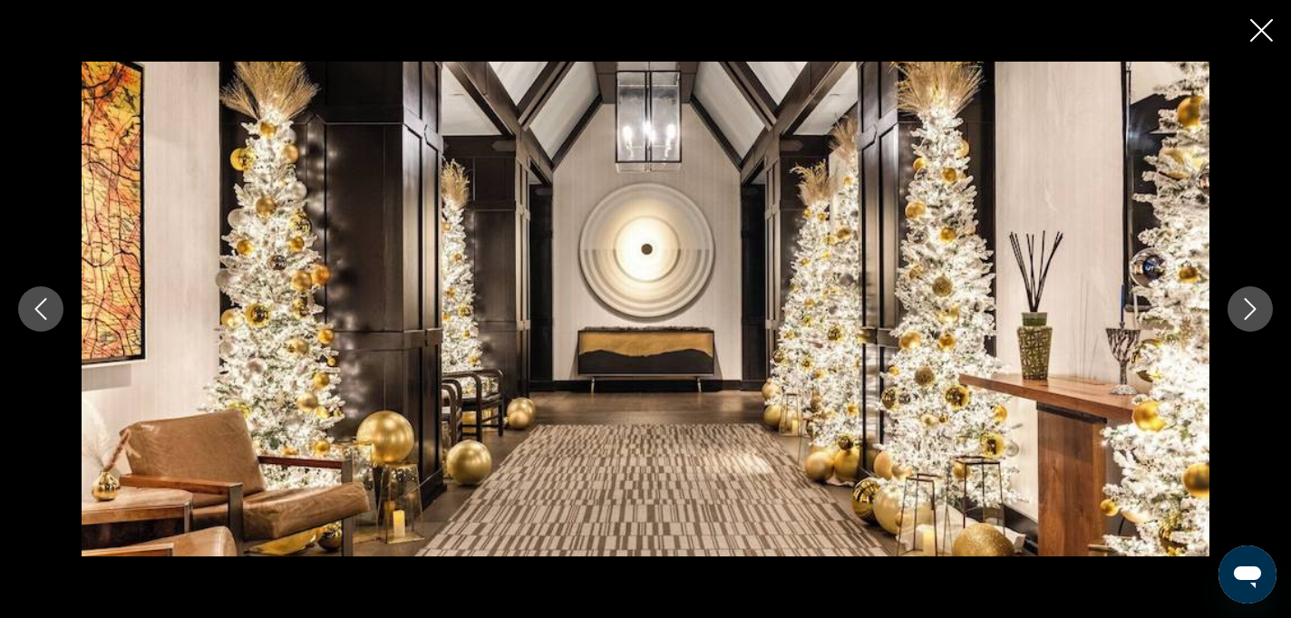
click at [1252, 304] on icon "Next image" at bounding box center [1250, 309] width 22 height 22
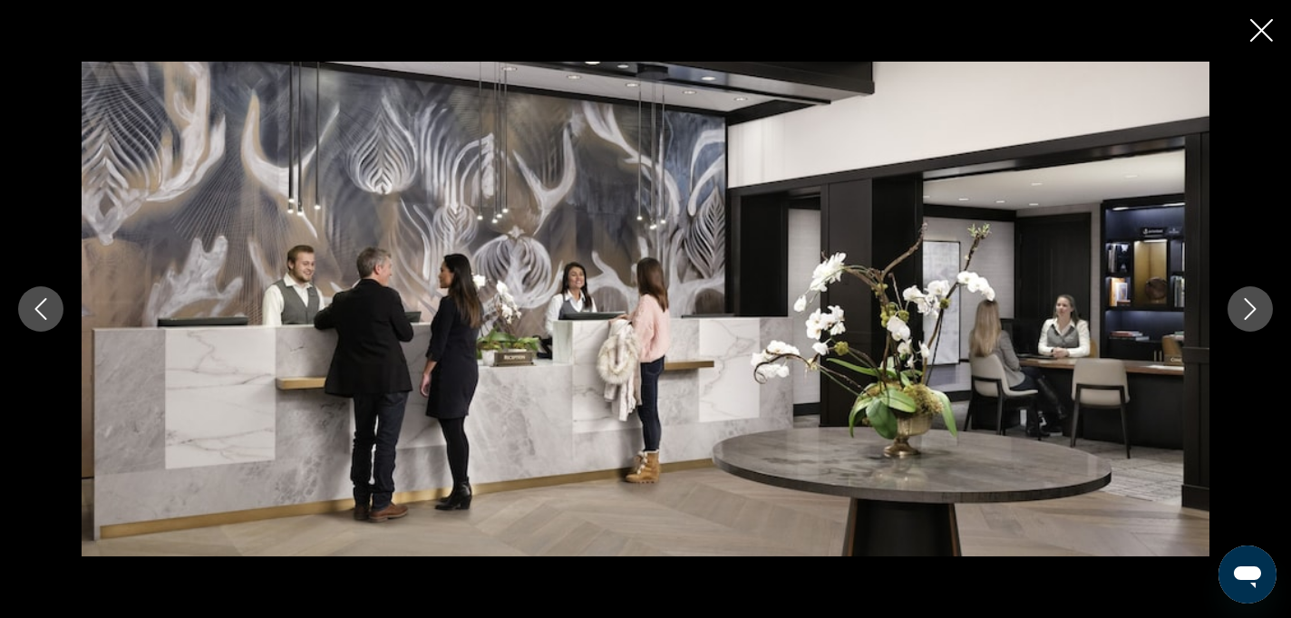
click at [1252, 305] on icon "Next image" at bounding box center [1250, 309] width 22 height 22
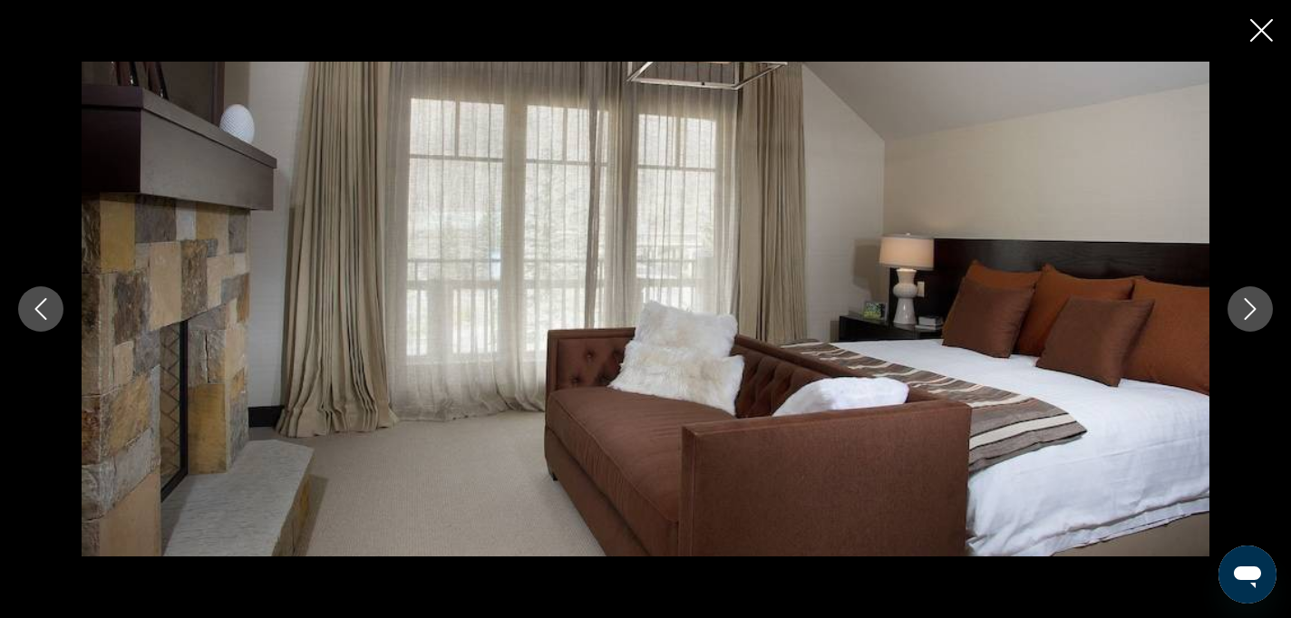
click at [1252, 305] on icon "Next image" at bounding box center [1250, 309] width 22 height 22
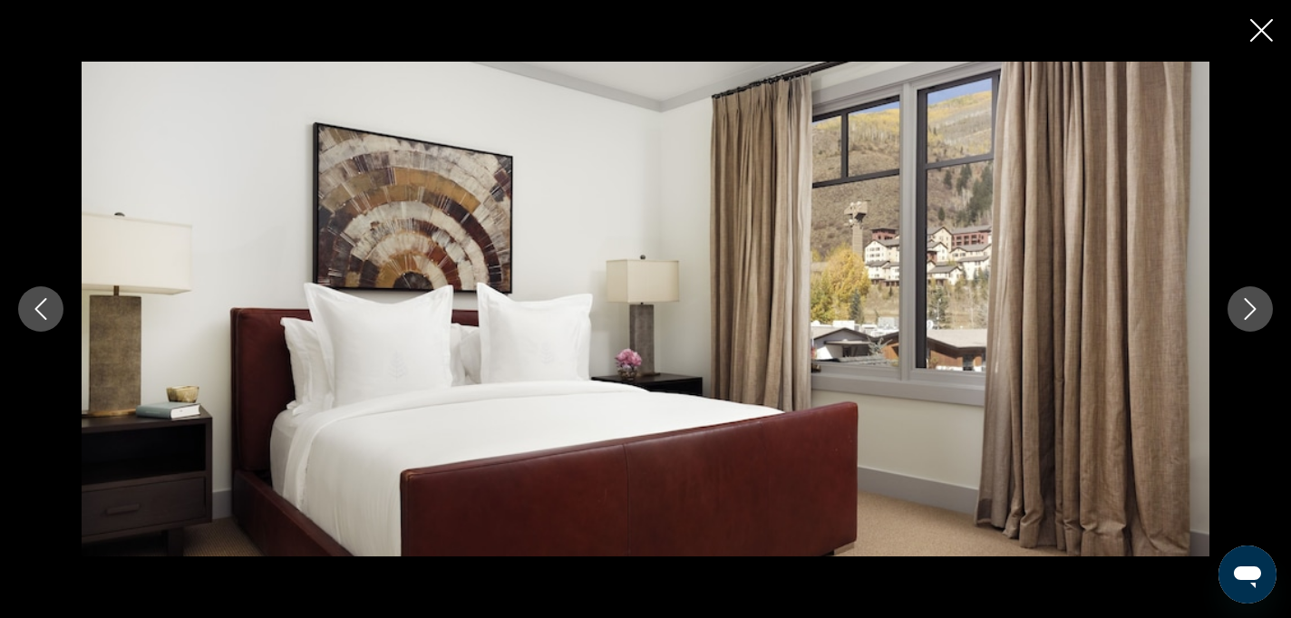
click at [1262, 30] on icon "Close slideshow" at bounding box center [1261, 30] width 23 height 23
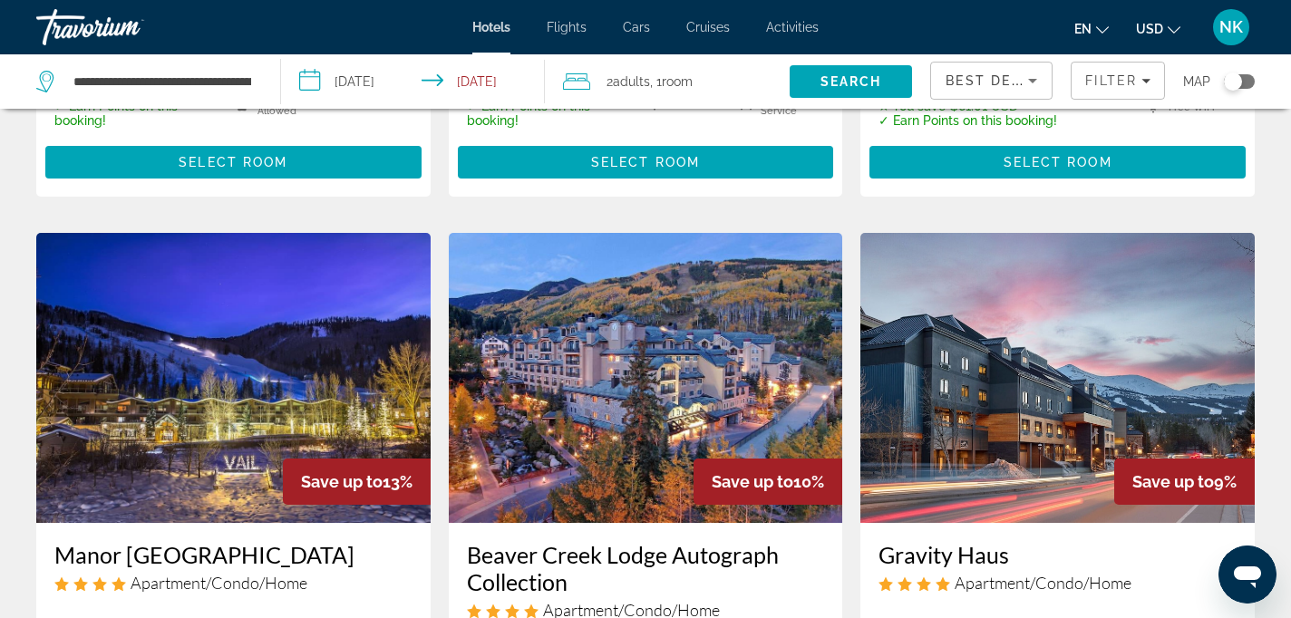
scroll to position [647, 0]
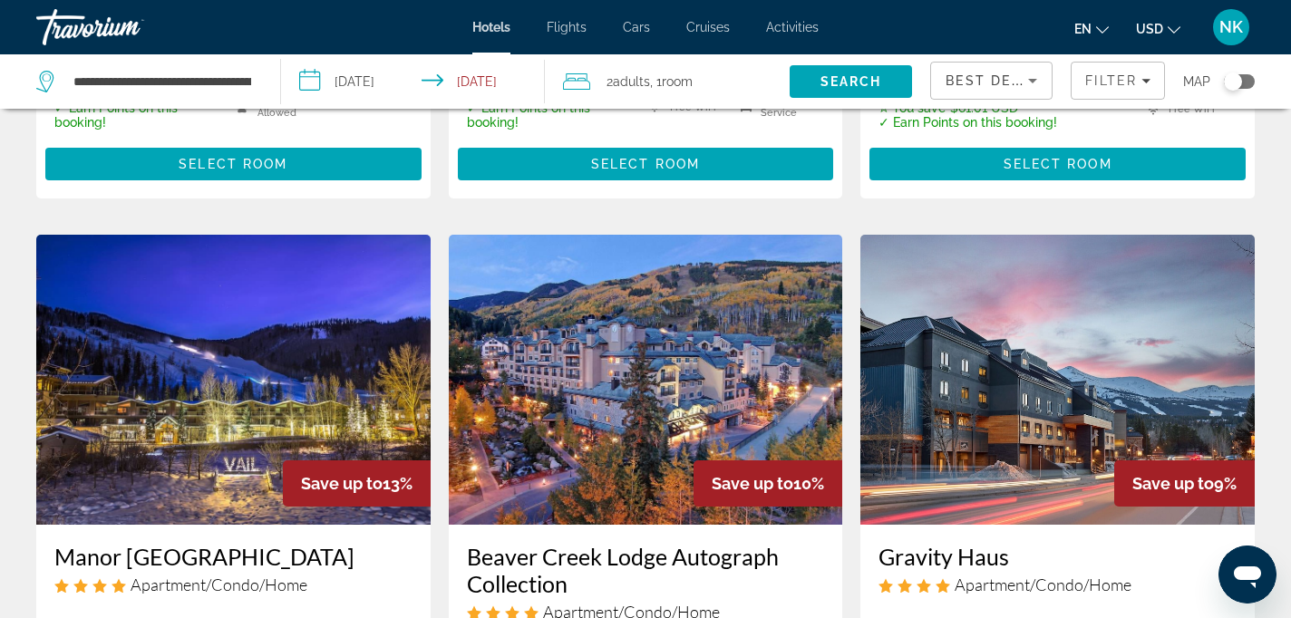
click at [599, 374] on img "Main content" at bounding box center [646, 380] width 394 height 290
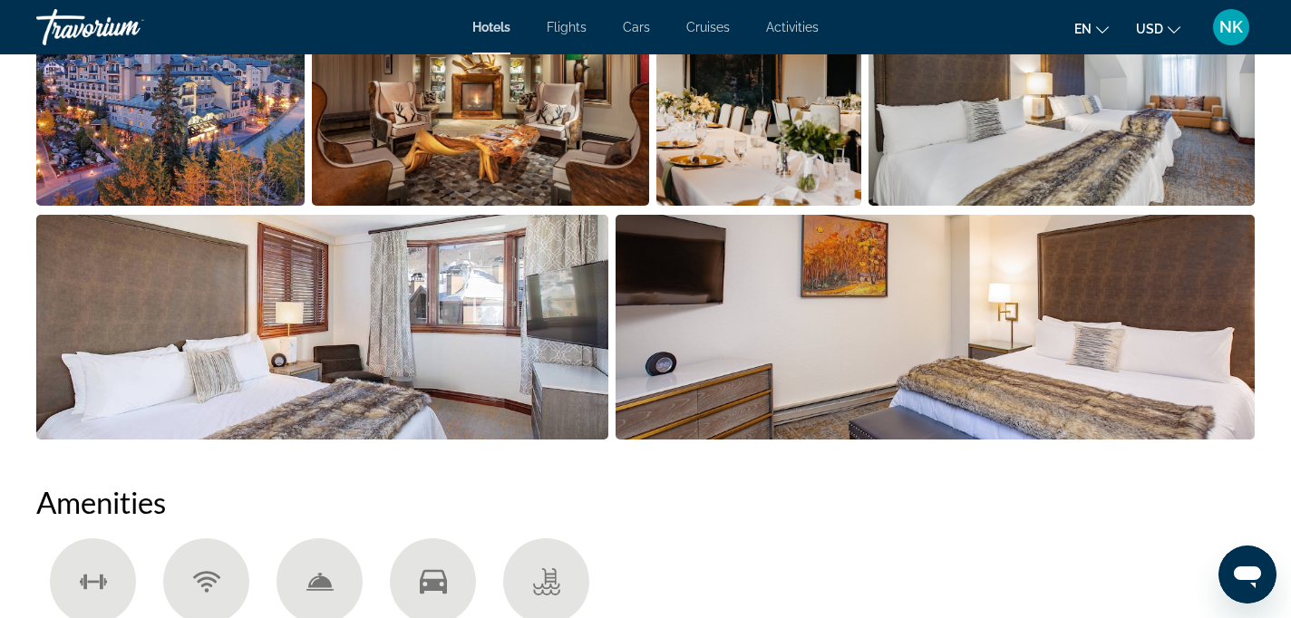
scroll to position [784, 0]
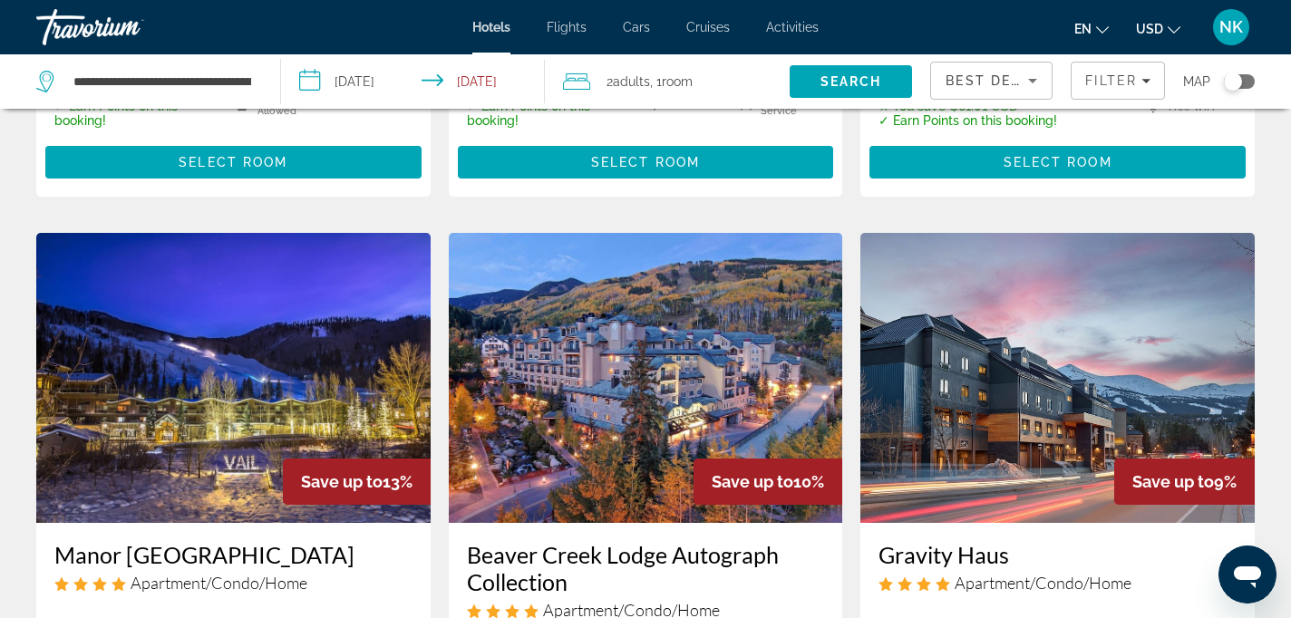
scroll to position [726, 0]
